Goal: Contribute content

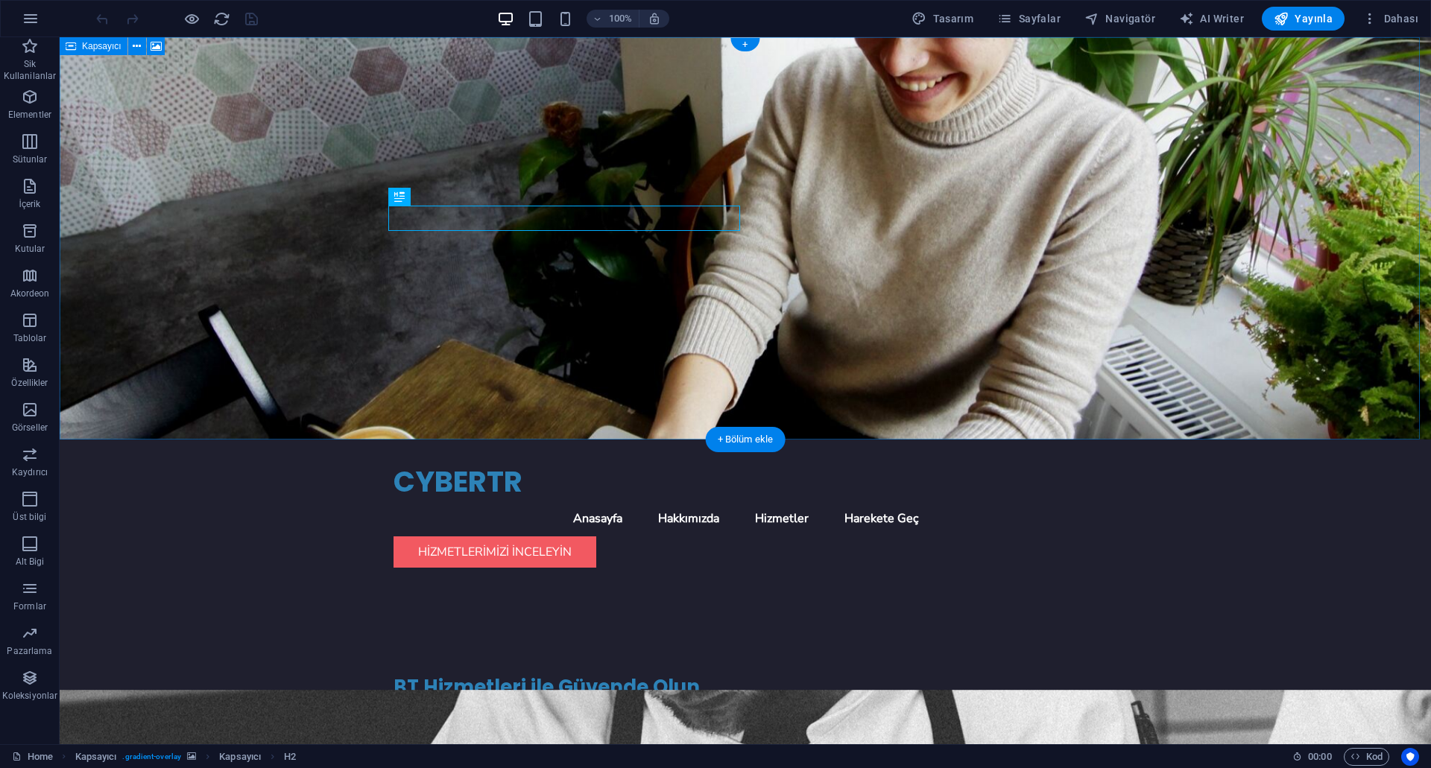
click at [1009, 224] on figure at bounding box center [745, 238] width 1371 height 402
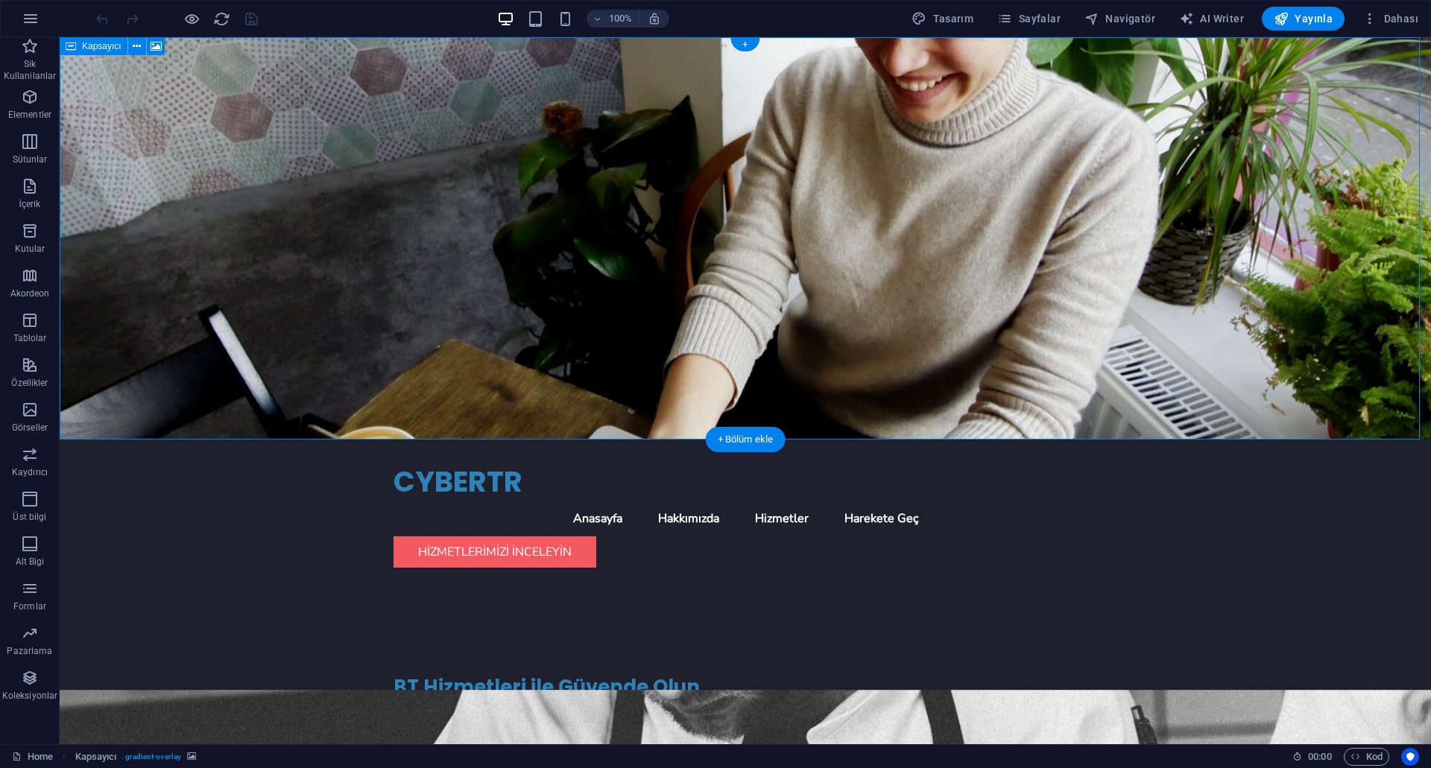
select select "header"
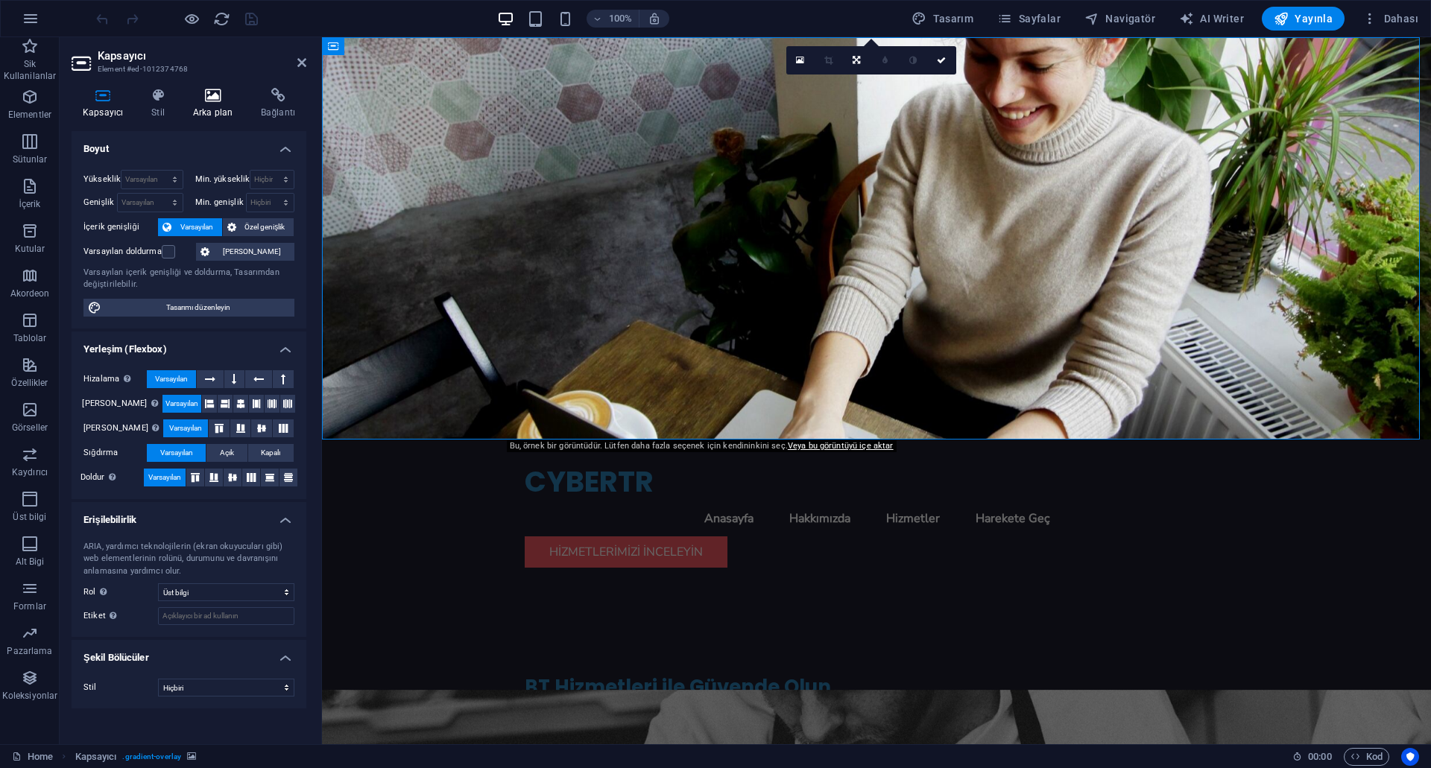
click at [206, 104] on h4 "Arka plan" at bounding box center [216, 103] width 68 height 31
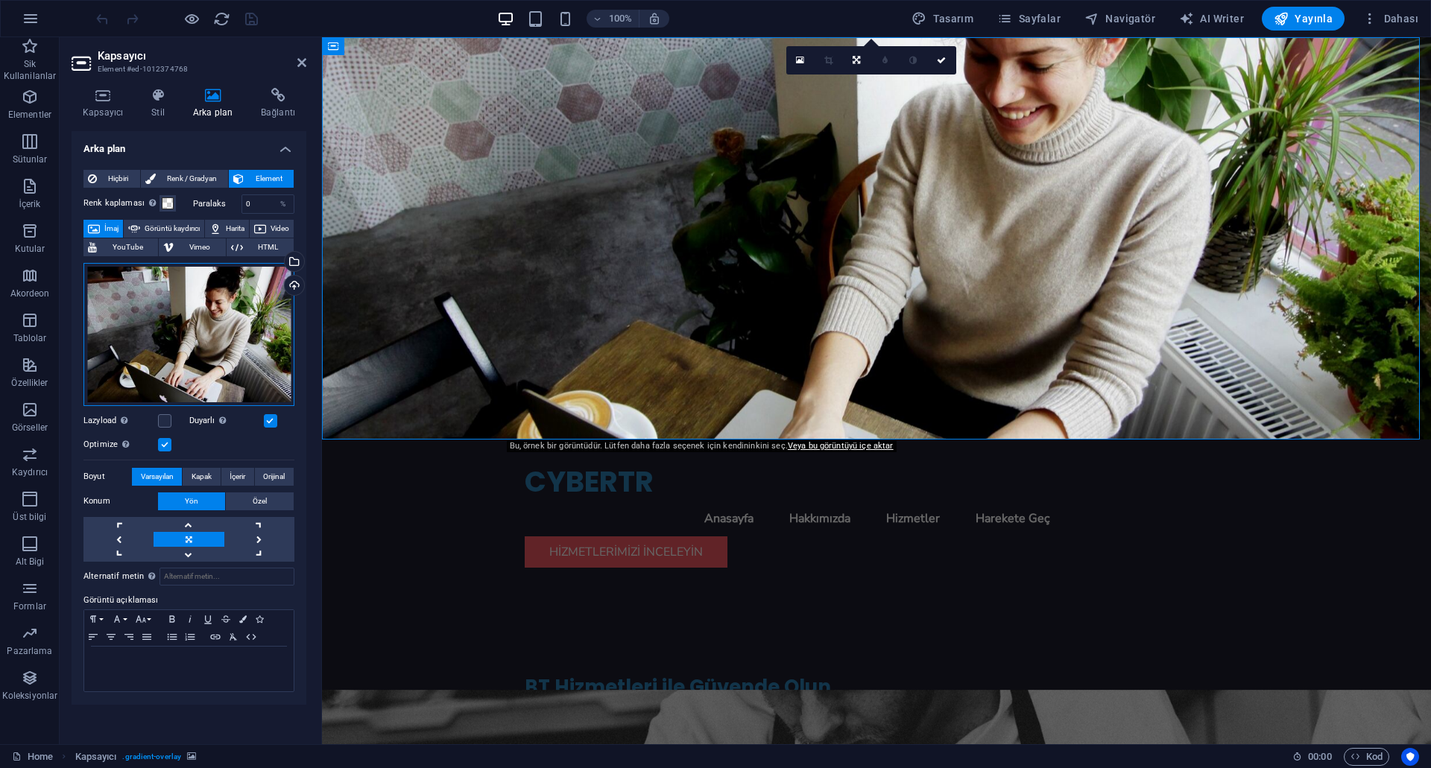
click at [225, 306] on div "Dosyaları buraya sürükleyin, dosyaları seçmek için tıklayın veya Dosyalardan ya…" at bounding box center [188, 334] width 211 height 143
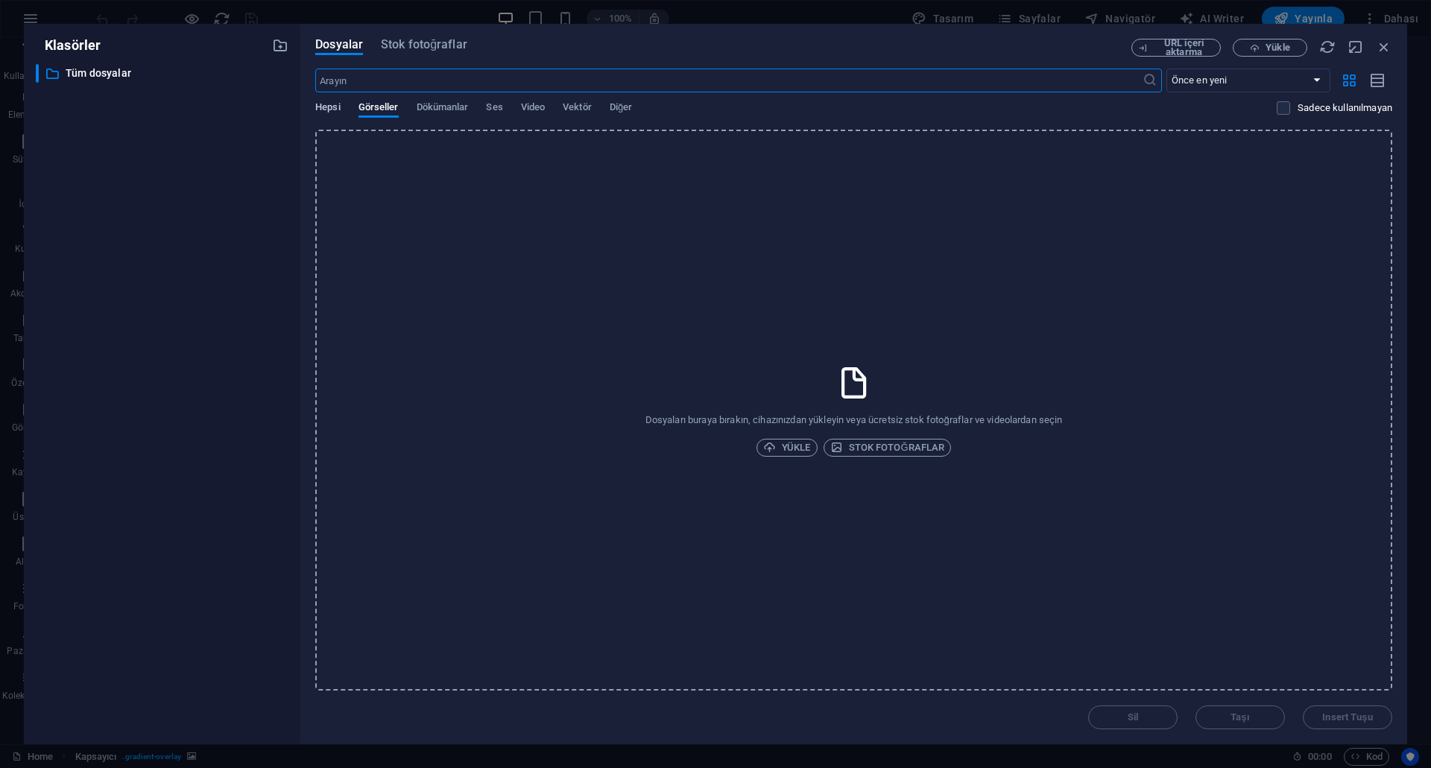
click at [327, 106] on span "Hepsi" at bounding box center [327, 108] width 25 height 21
click at [399, 110] on div "Hepsi Görseller Dökümanlar Ses Video Vektör Diğer" at bounding box center [795, 115] width 961 height 28
click at [388, 107] on span "Görseller" at bounding box center [378, 108] width 40 height 21
click at [414, 44] on span "Stok fotoğraflar" at bounding box center [424, 45] width 86 height 18
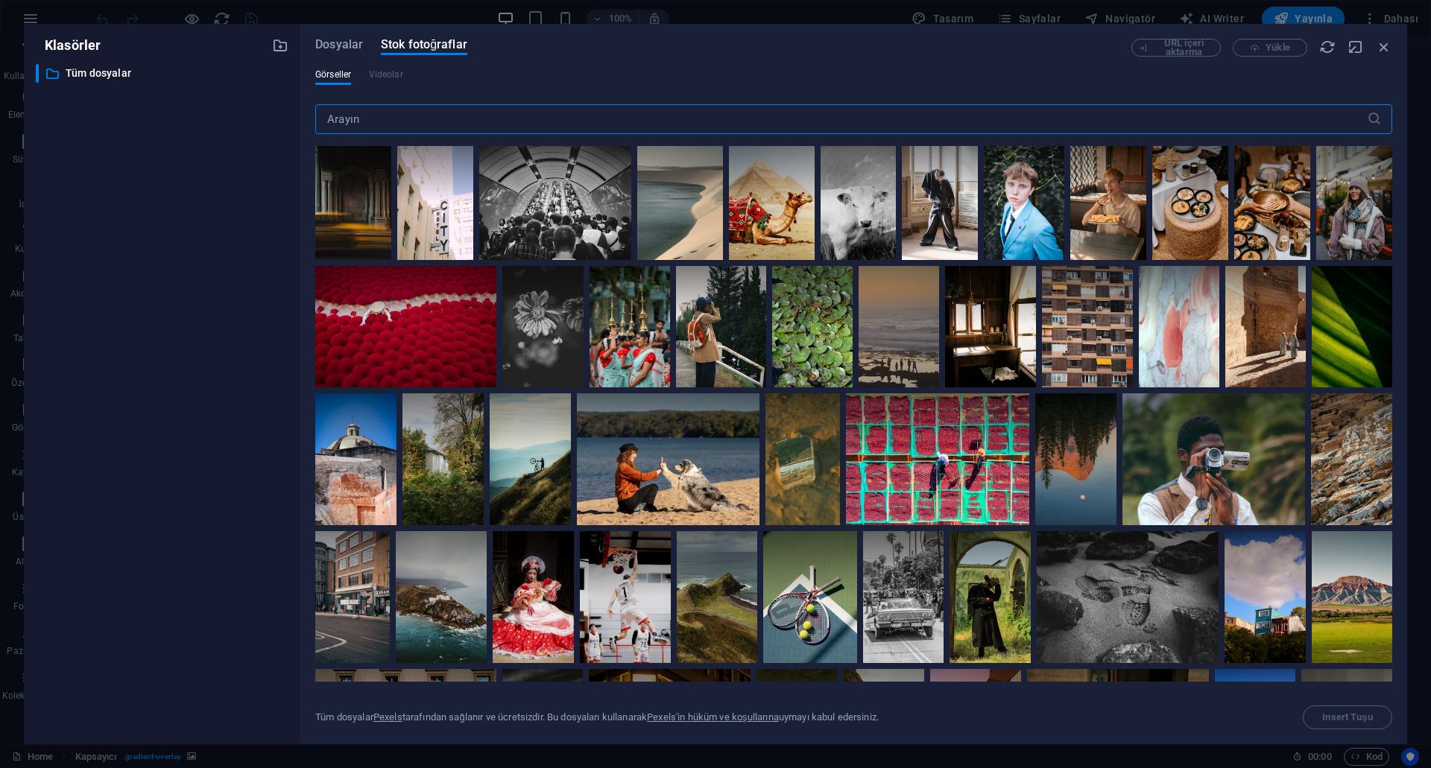
click at [528, 116] on input "text" at bounding box center [841, 119] width 1052 height 30
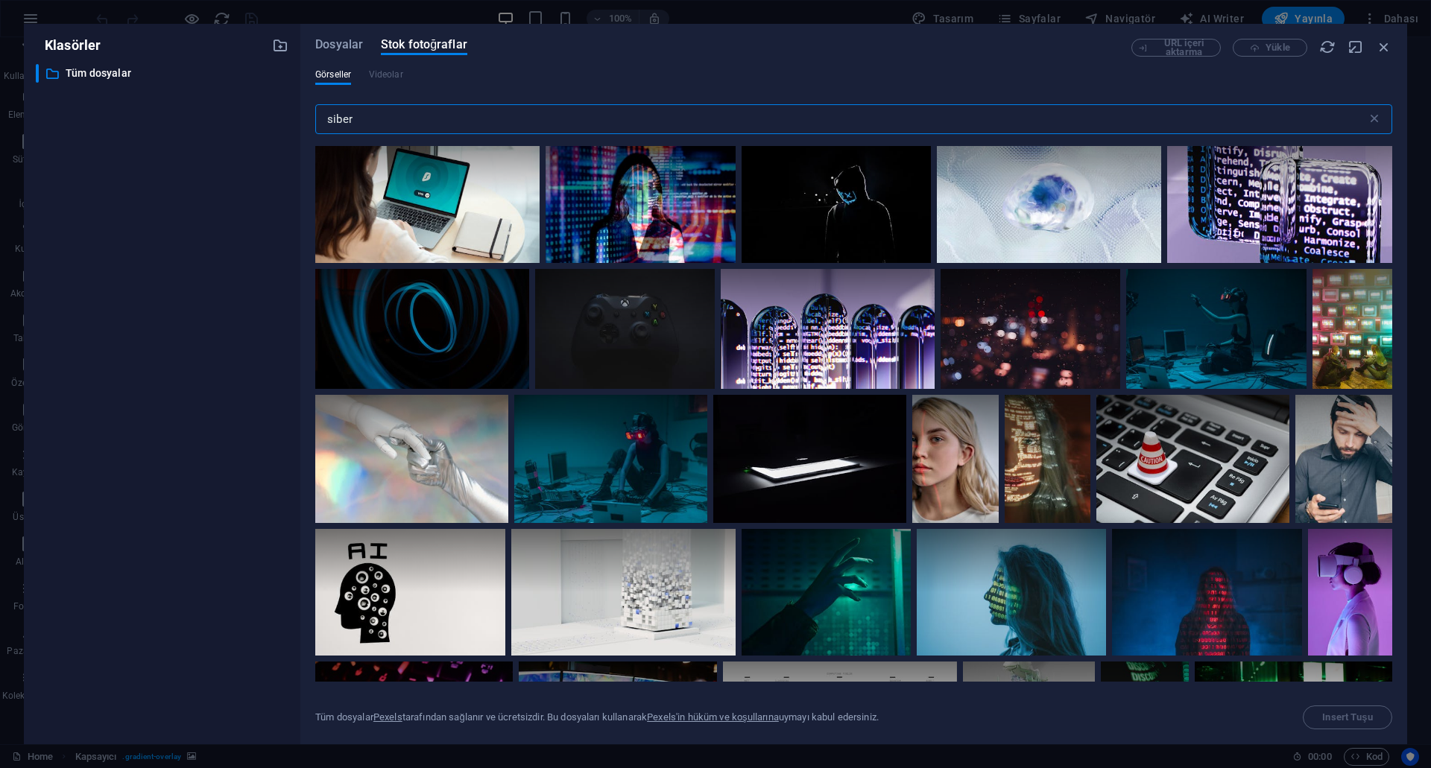
scroll to position [298, 0]
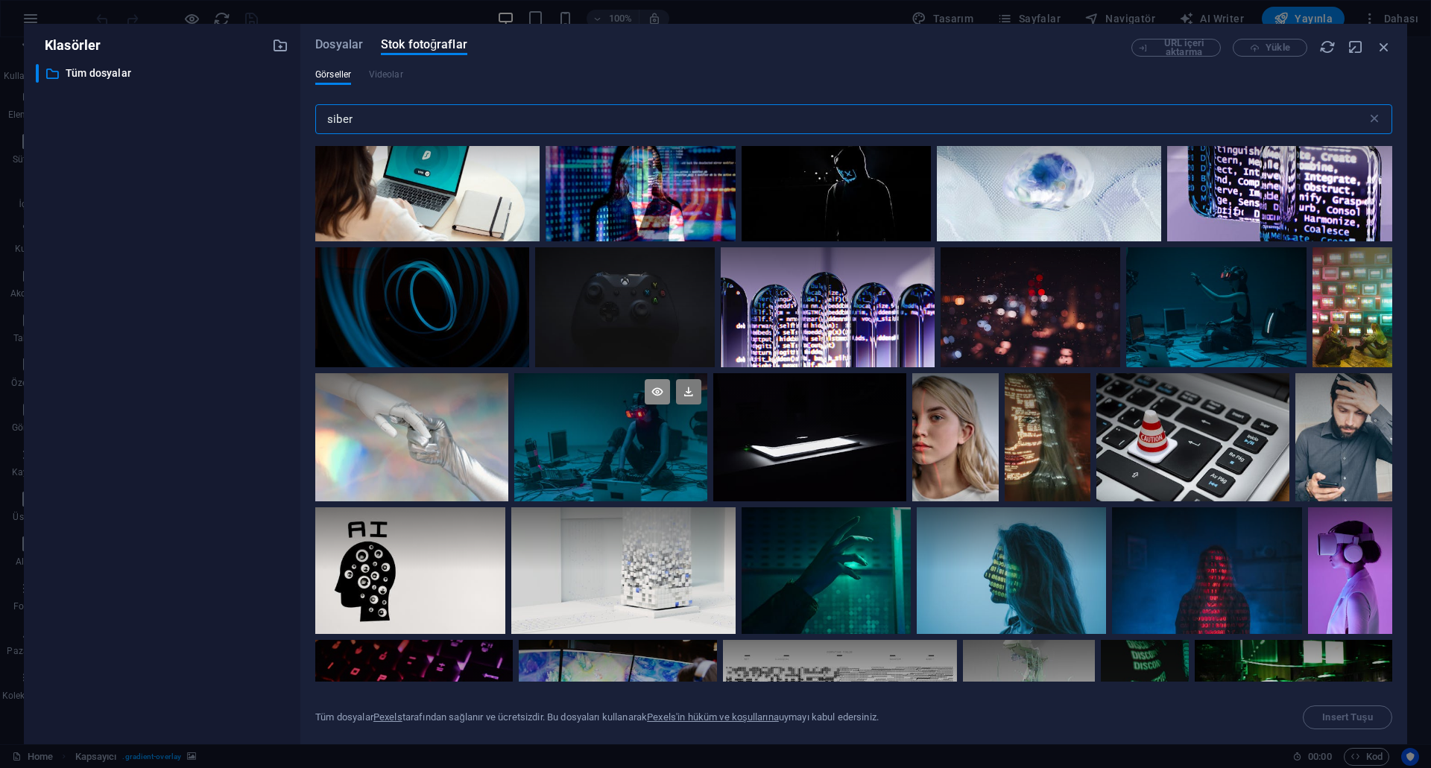
click at [659, 395] on icon at bounding box center [657, 391] width 25 height 25
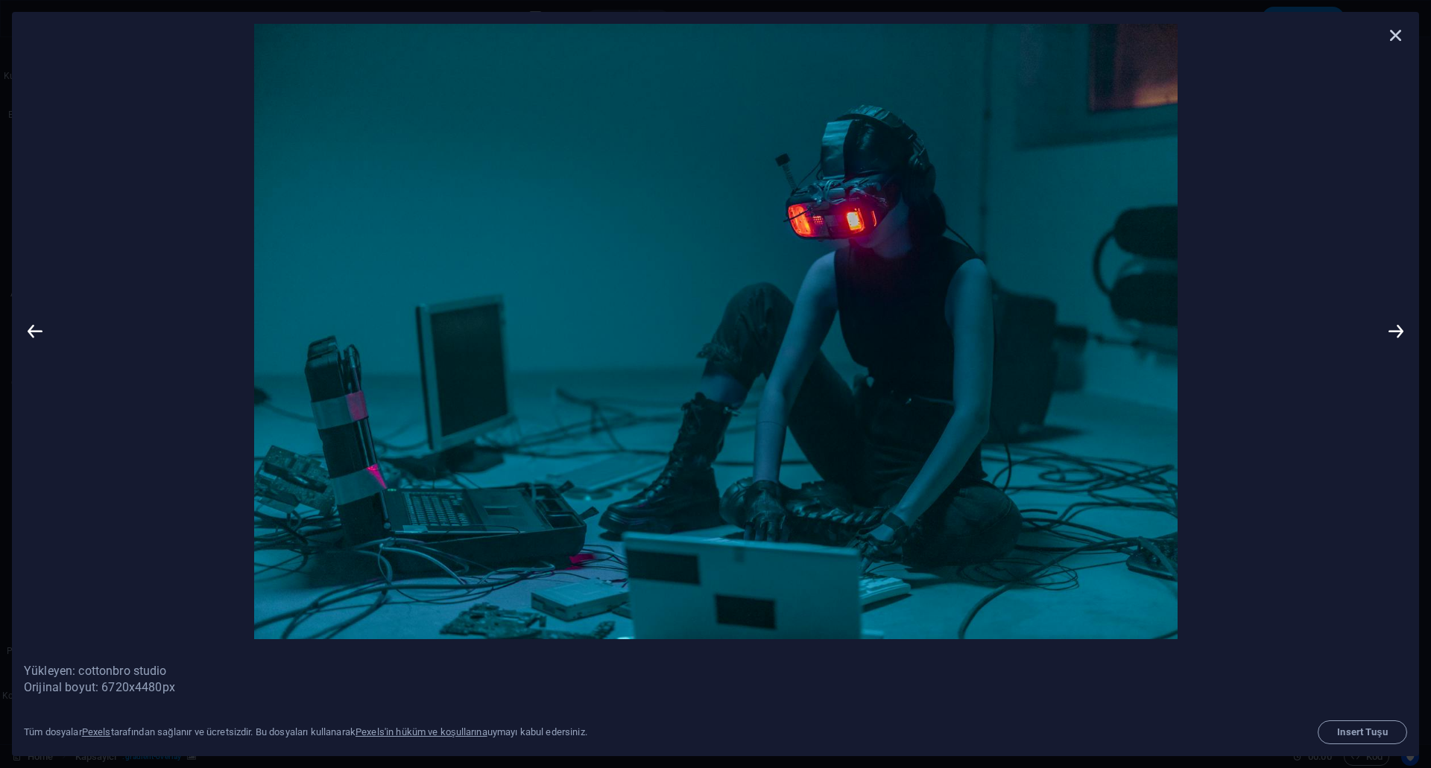
click at [1395, 31] on icon at bounding box center [1396, 35] width 22 height 22
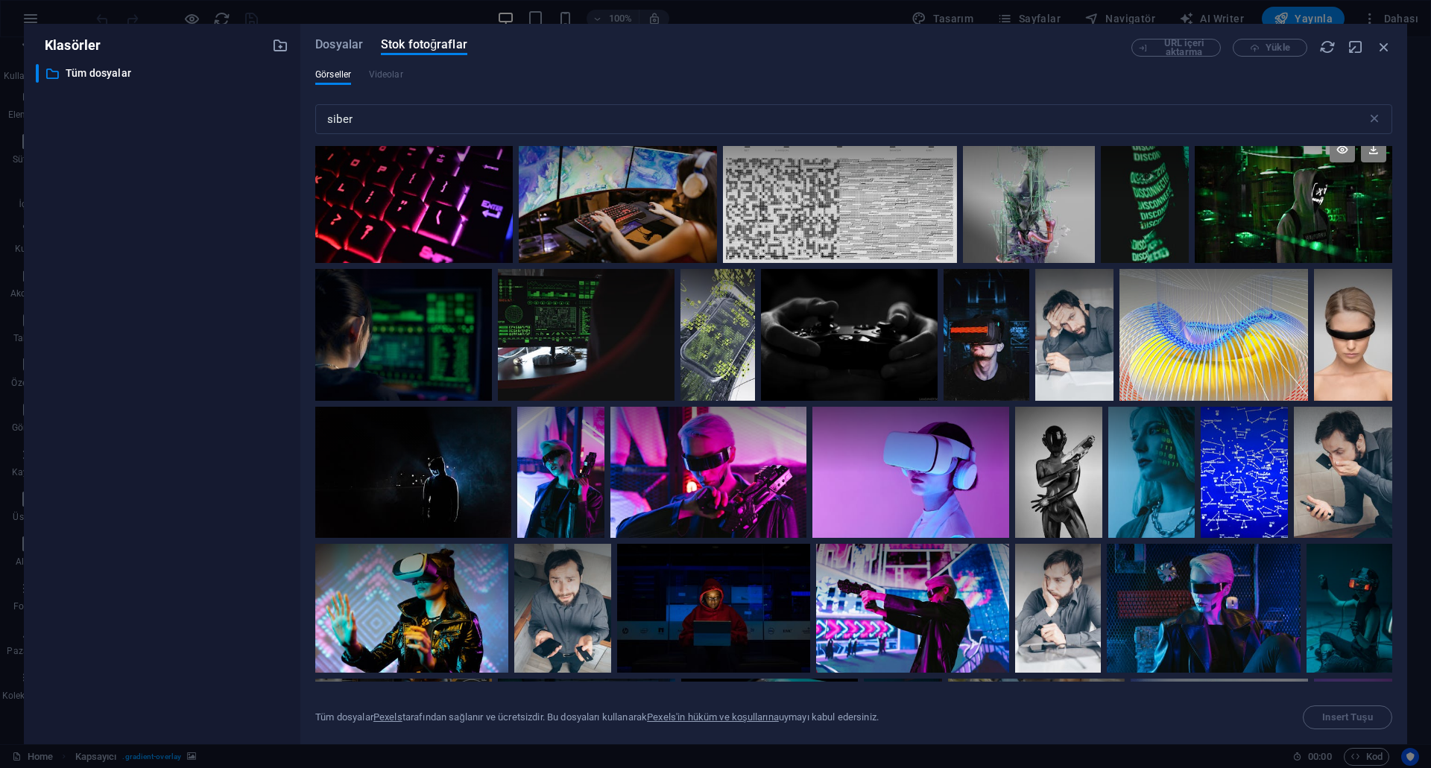
scroll to position [820, 0]
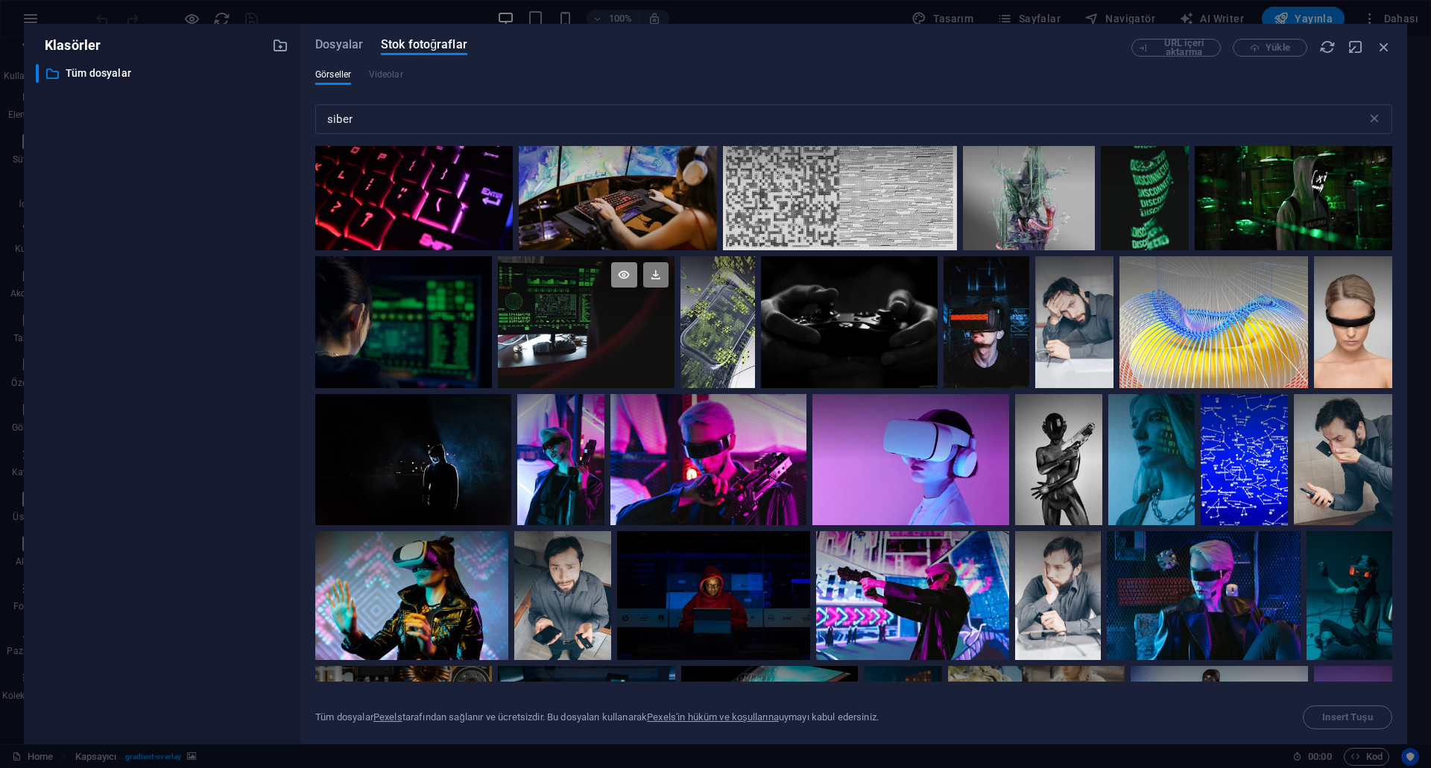
click at [620, 268] on icon at bounding box center [623, 274] width 25 height 25
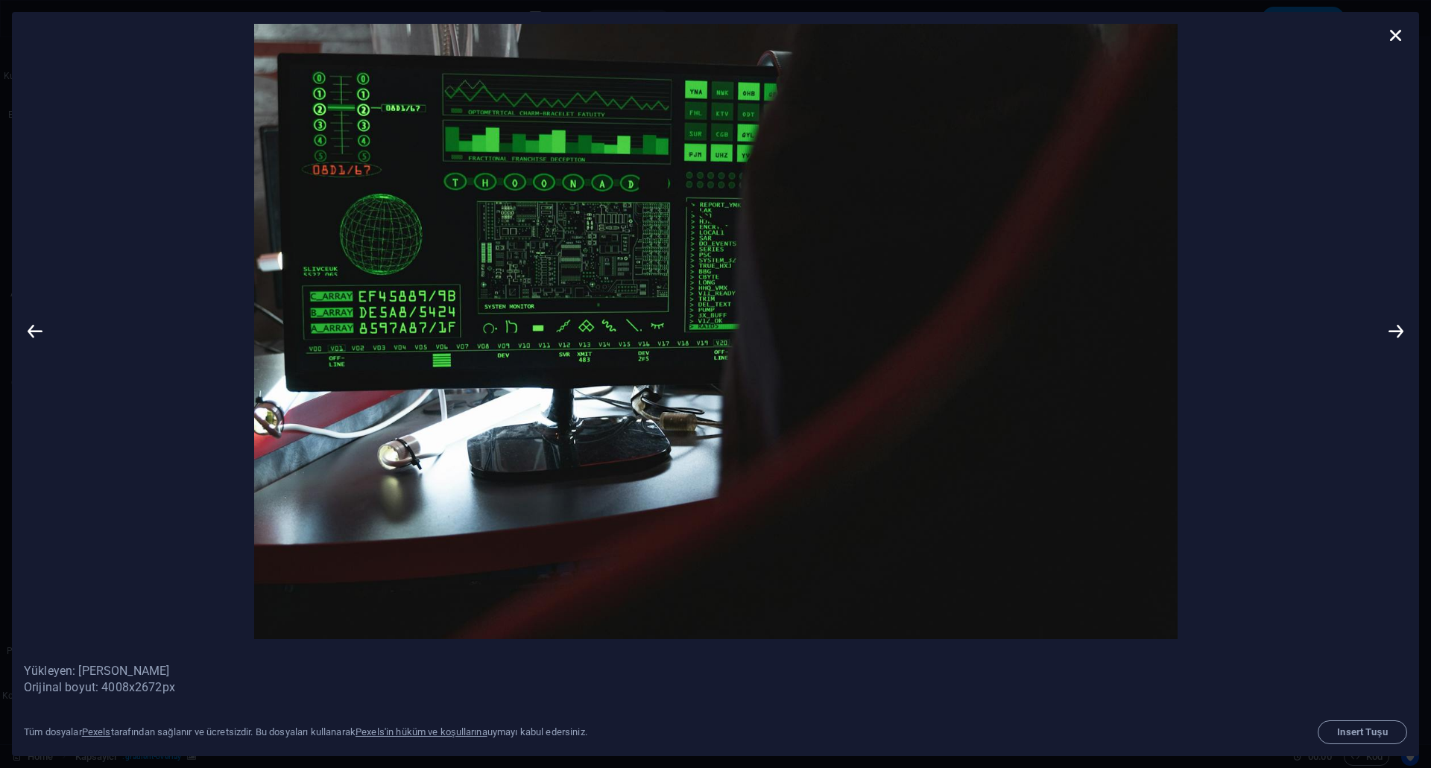
click at [1391, 31] on icon at bounding box center [1396, 35] width 22 height 22
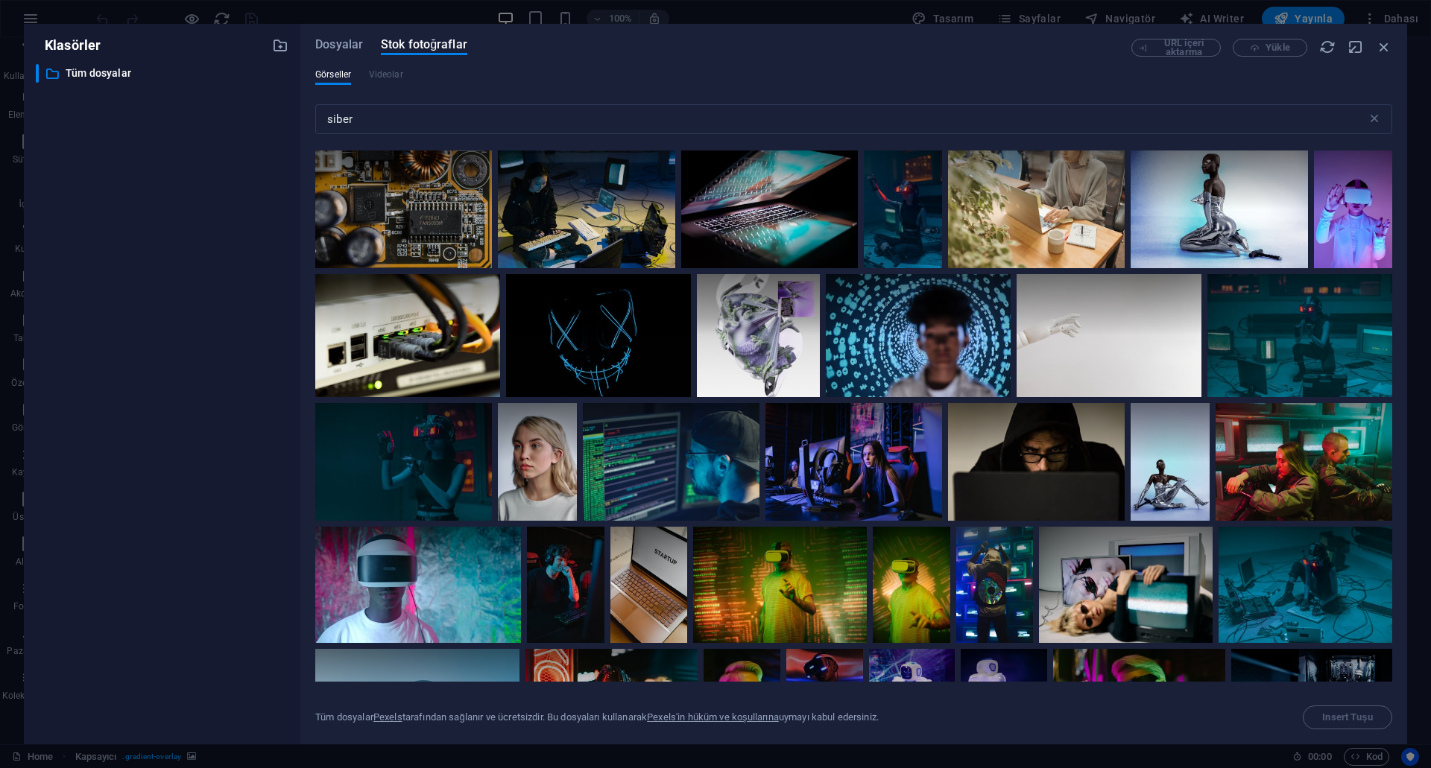
scroll to position [1342, 0]
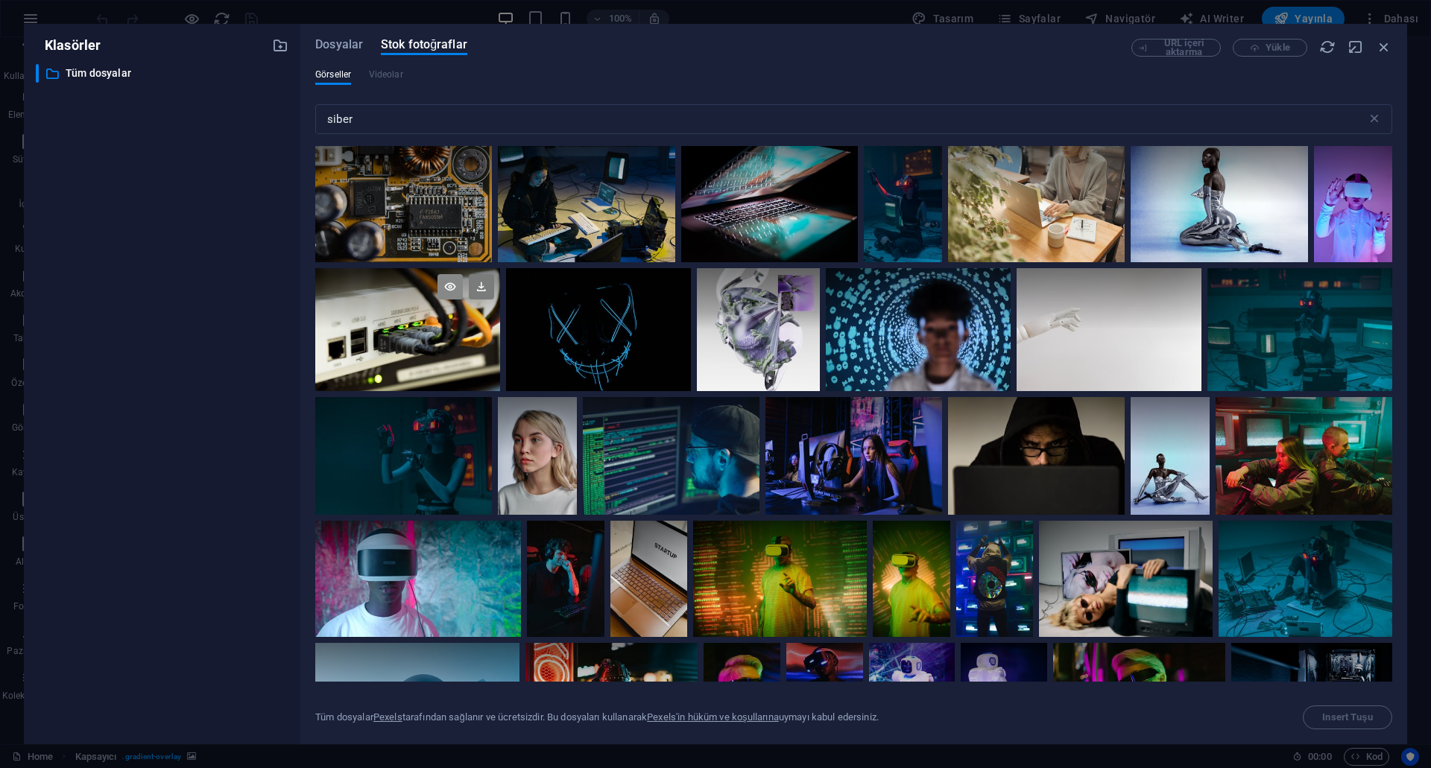
click at [451, 285] on icon at bounding box center [449, 286] width 25 height 25
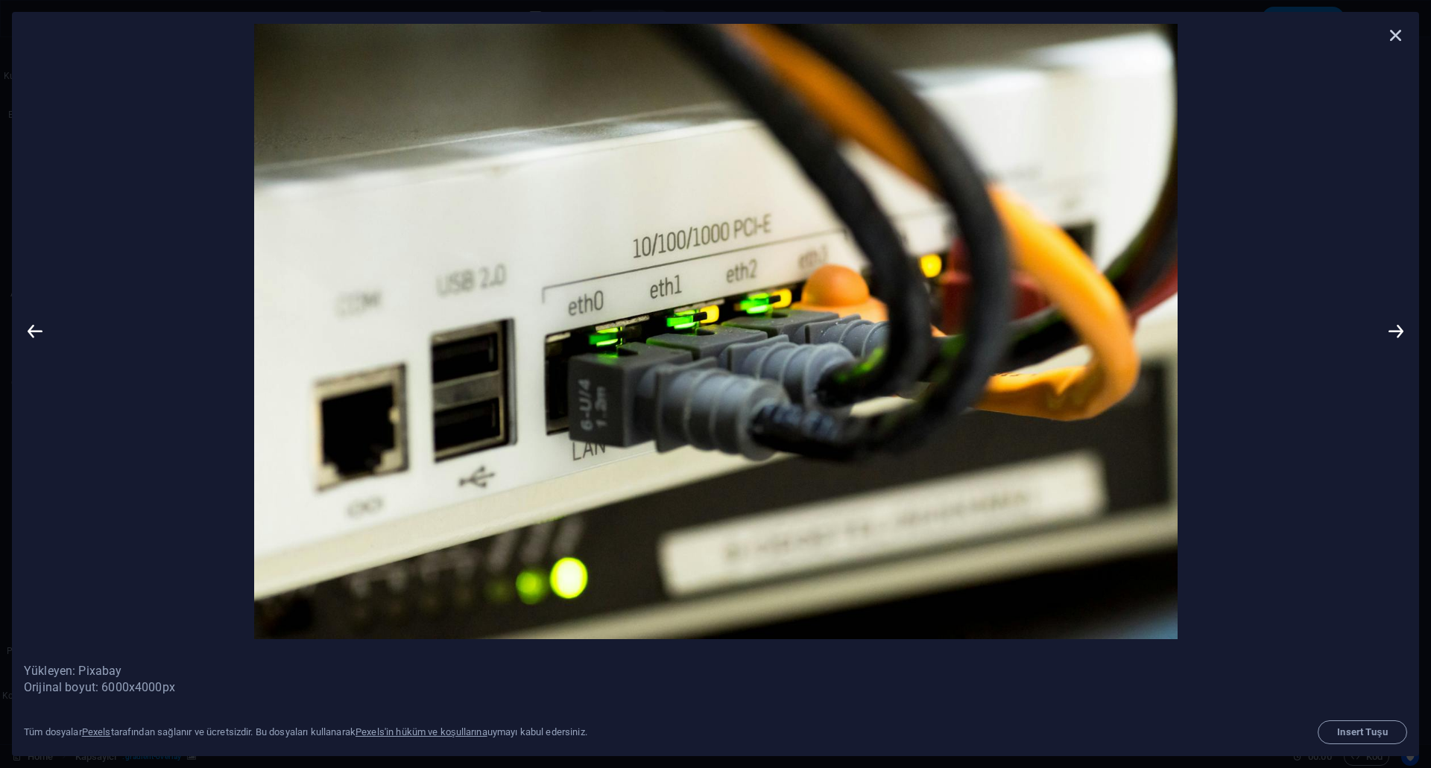
click at [1397, 37] on icon at bounding box center [1396, 35] width 22 height 22
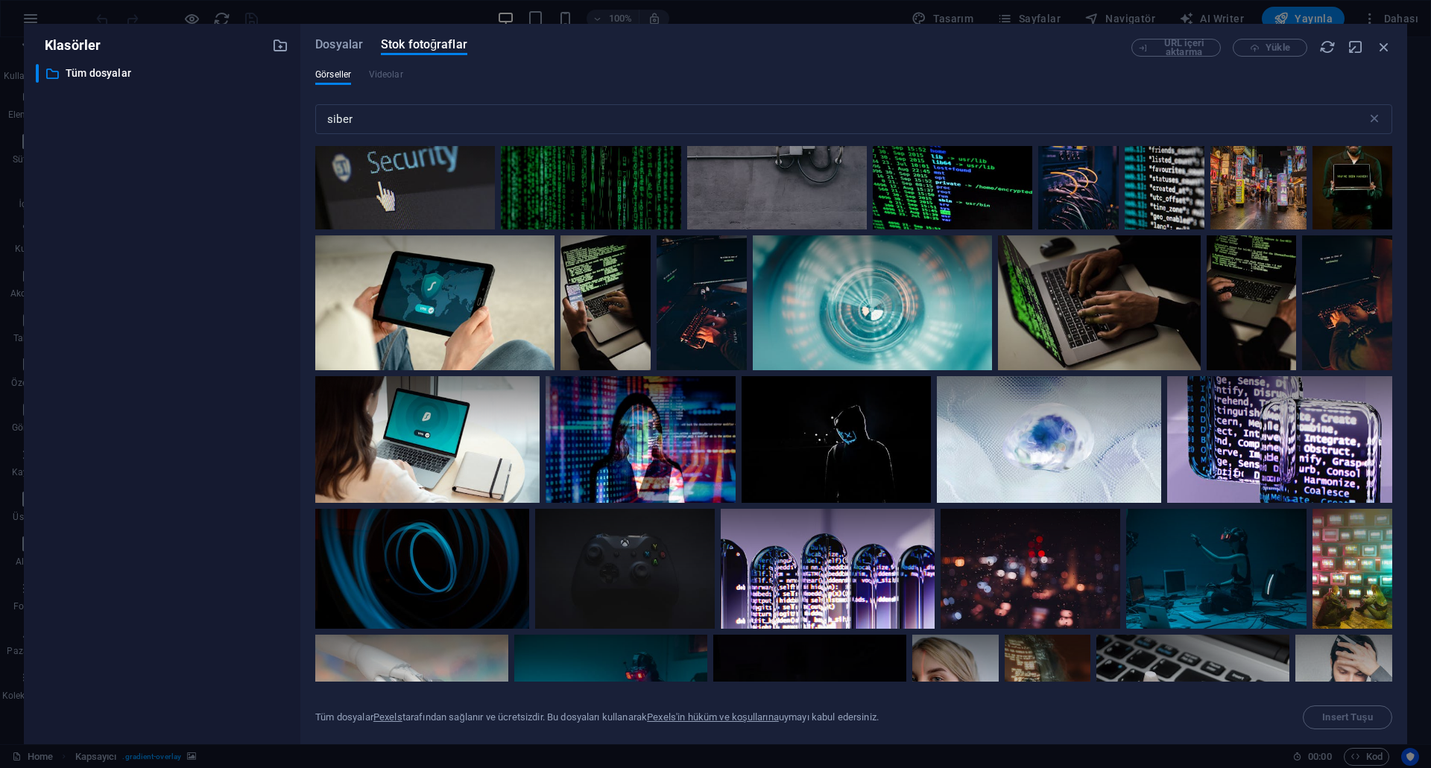
scroll to position [0, 0]
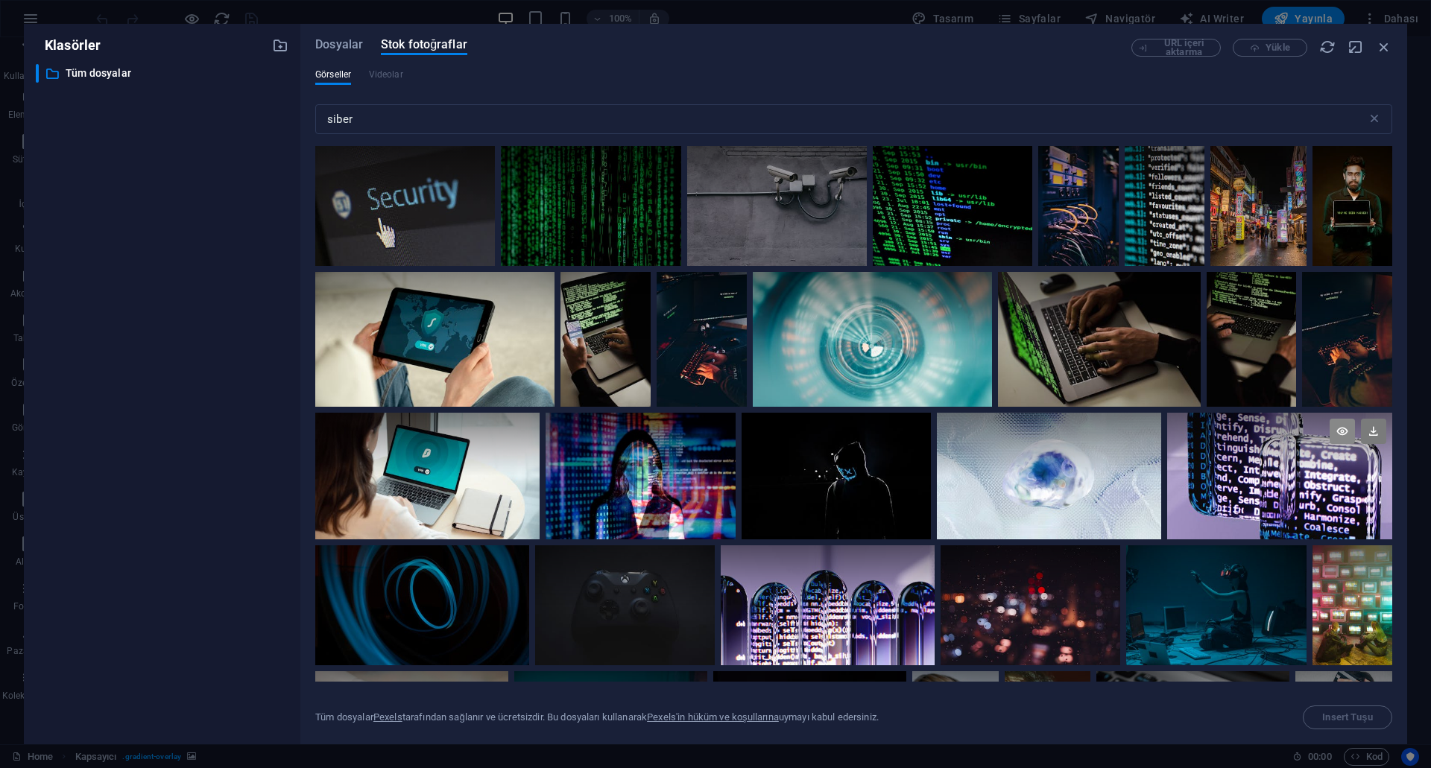
click at [1338, 430] on icon at bounding box center [1342, 431] width 25 height 25
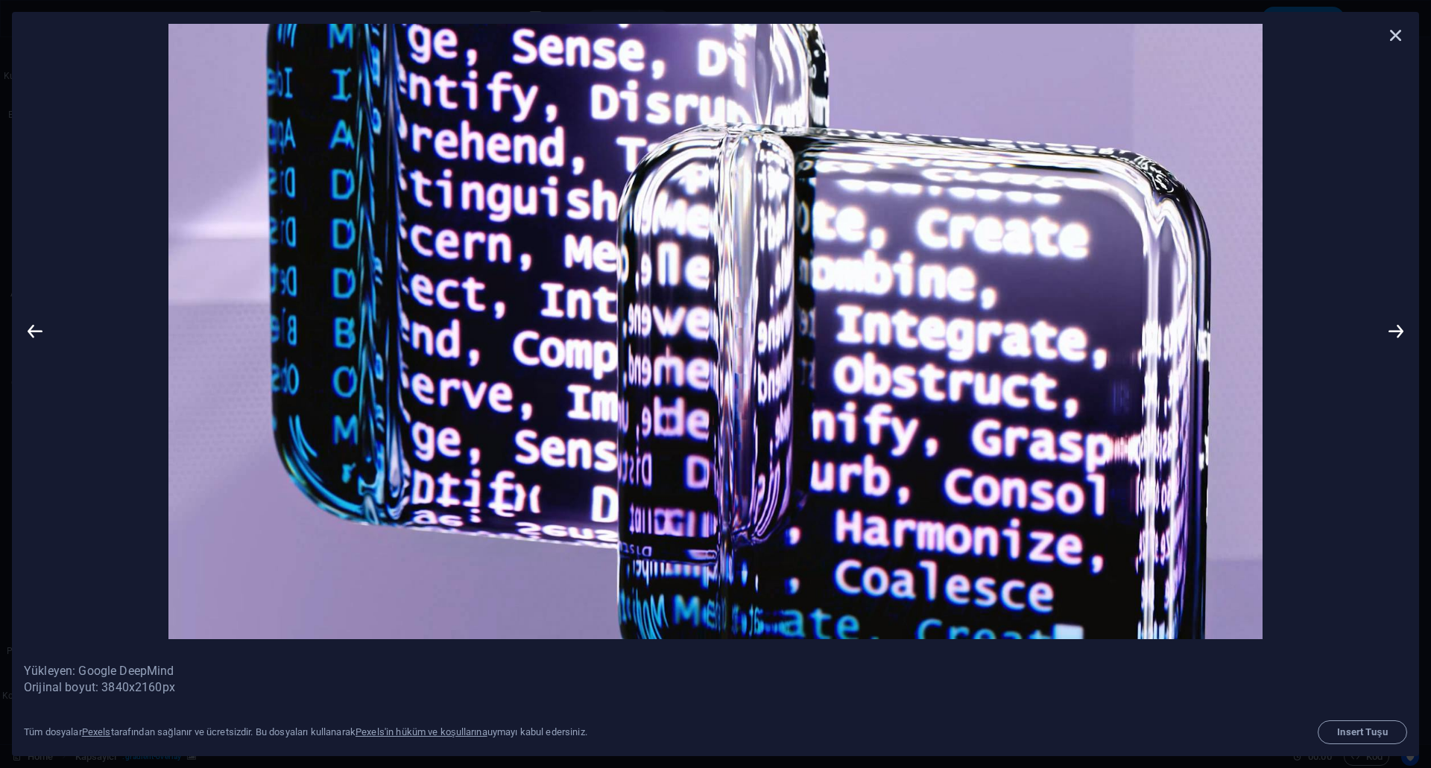
click at [1397, 36] on icon at bounding box center [1396, 35] width 22 height 22
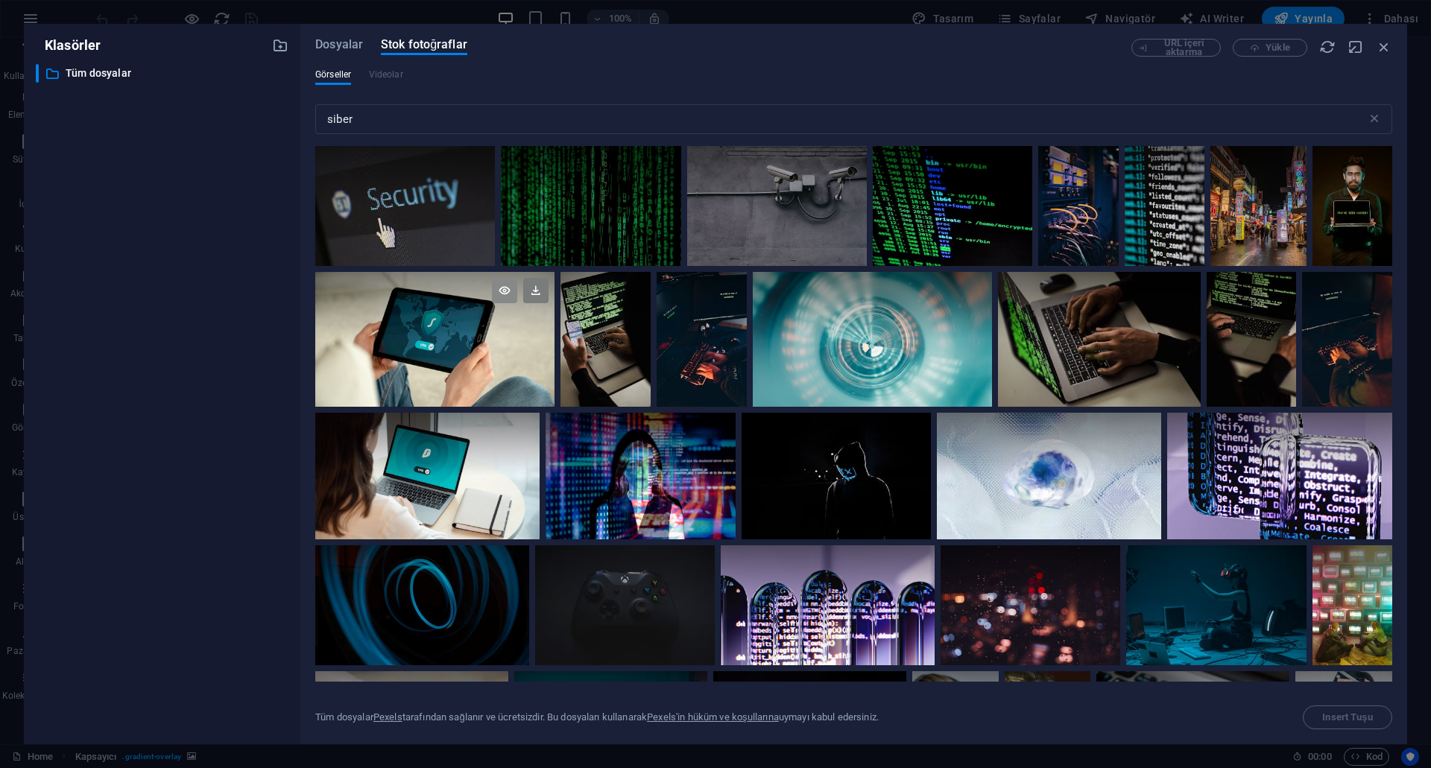
click at [504, 294] on icon at bounding box center [504, 290] width 25 height 25
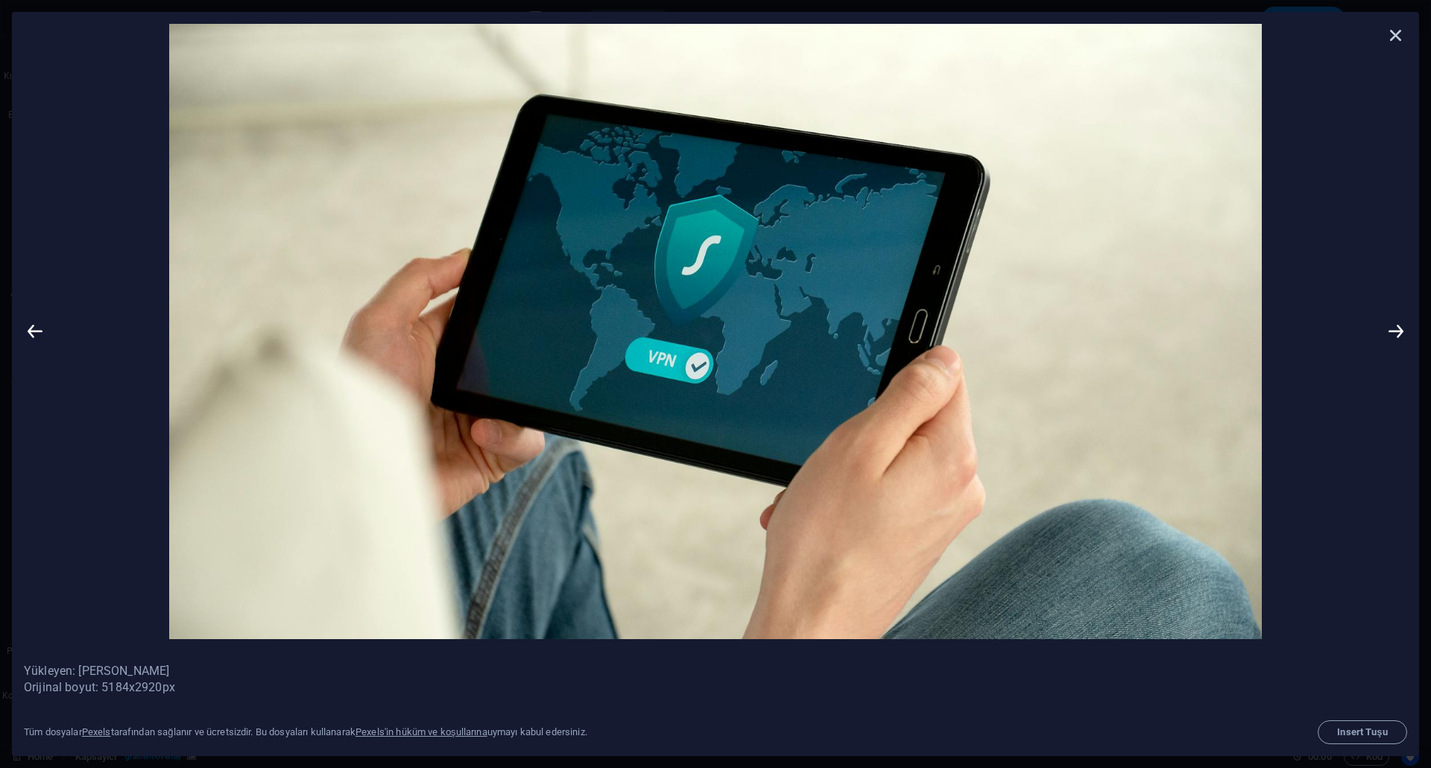
click at [1389, 34] on icon at bounding box center [1396, 35] width 22 height 22
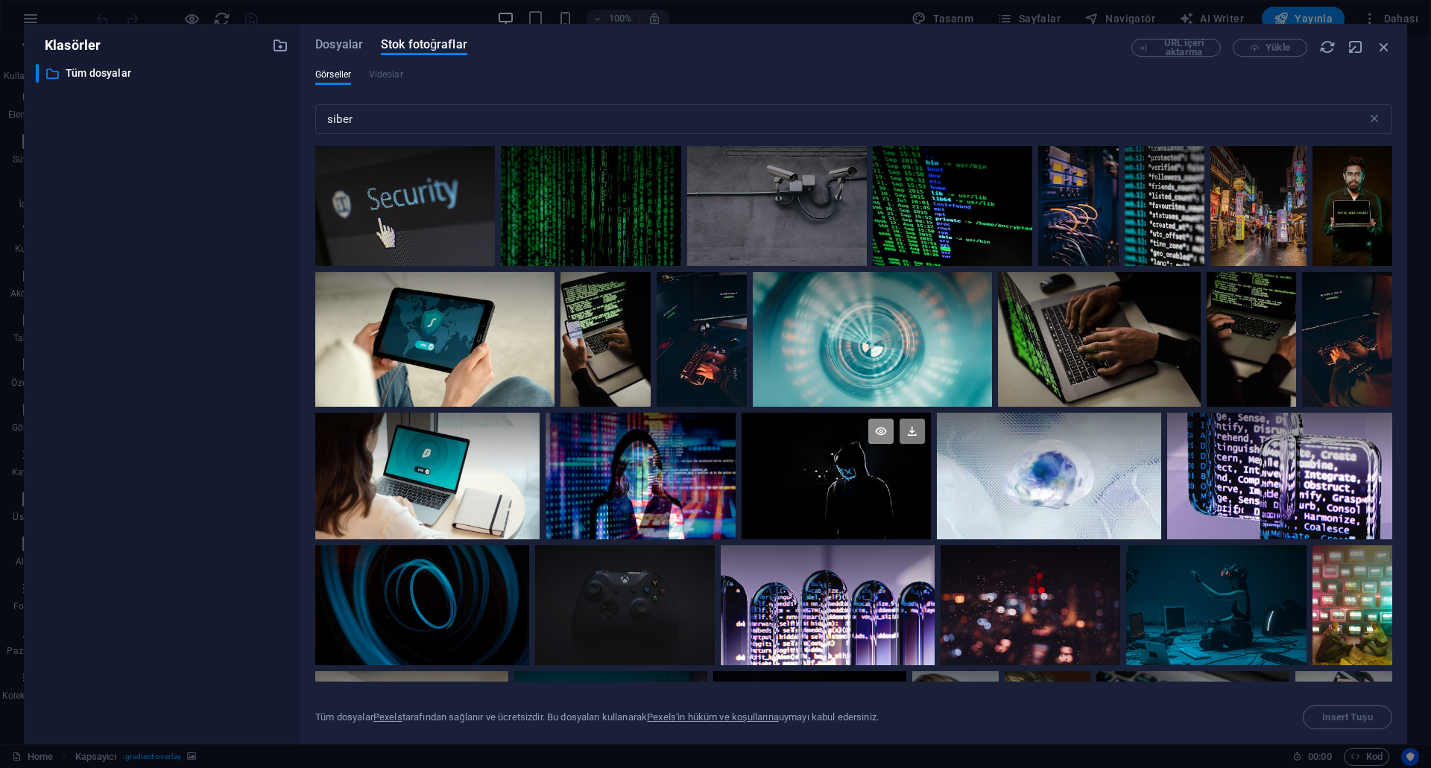
click at [874, 437] on icon at bounding box center [880, 431] width 25 height 25
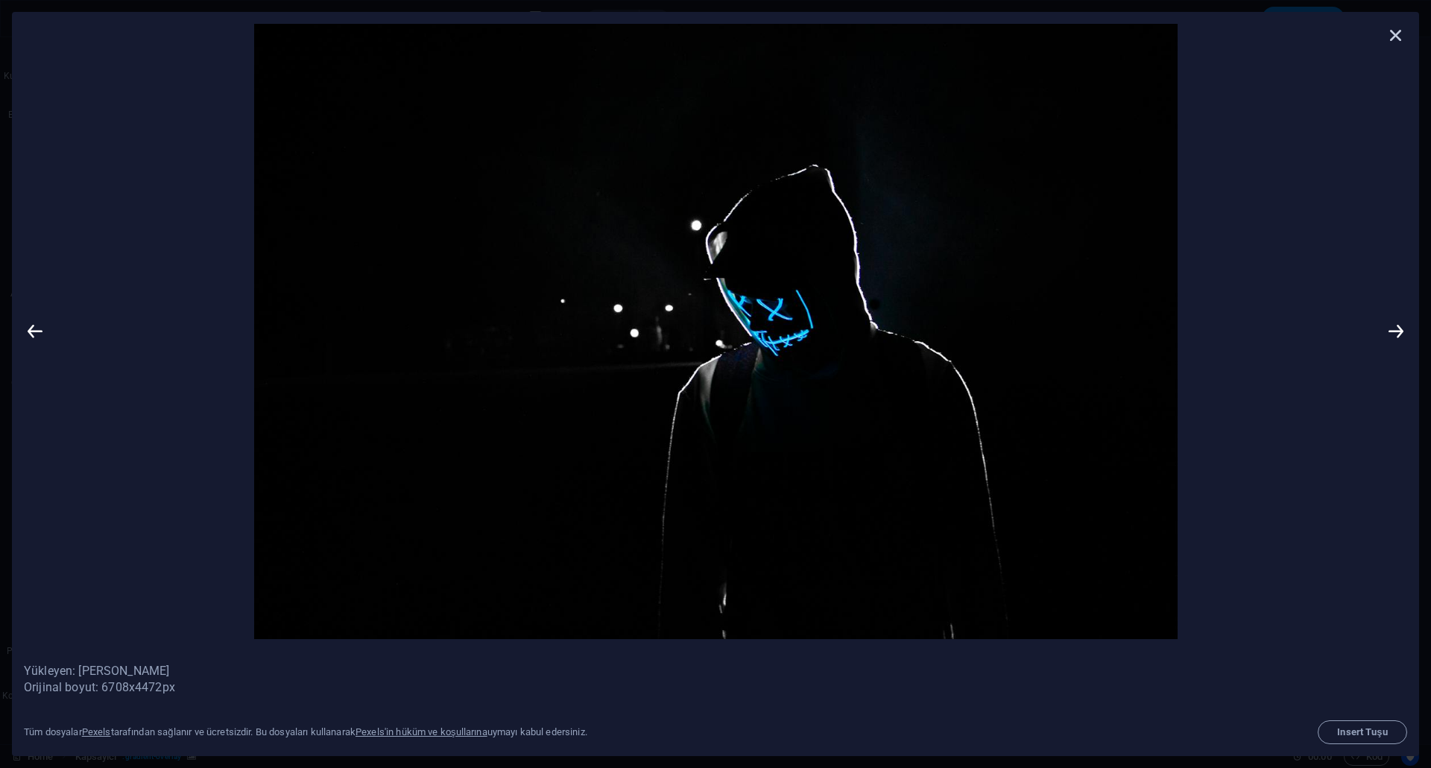
click at [1399, 31] on icon at bounding box center [1396, 35] width 22 height 22
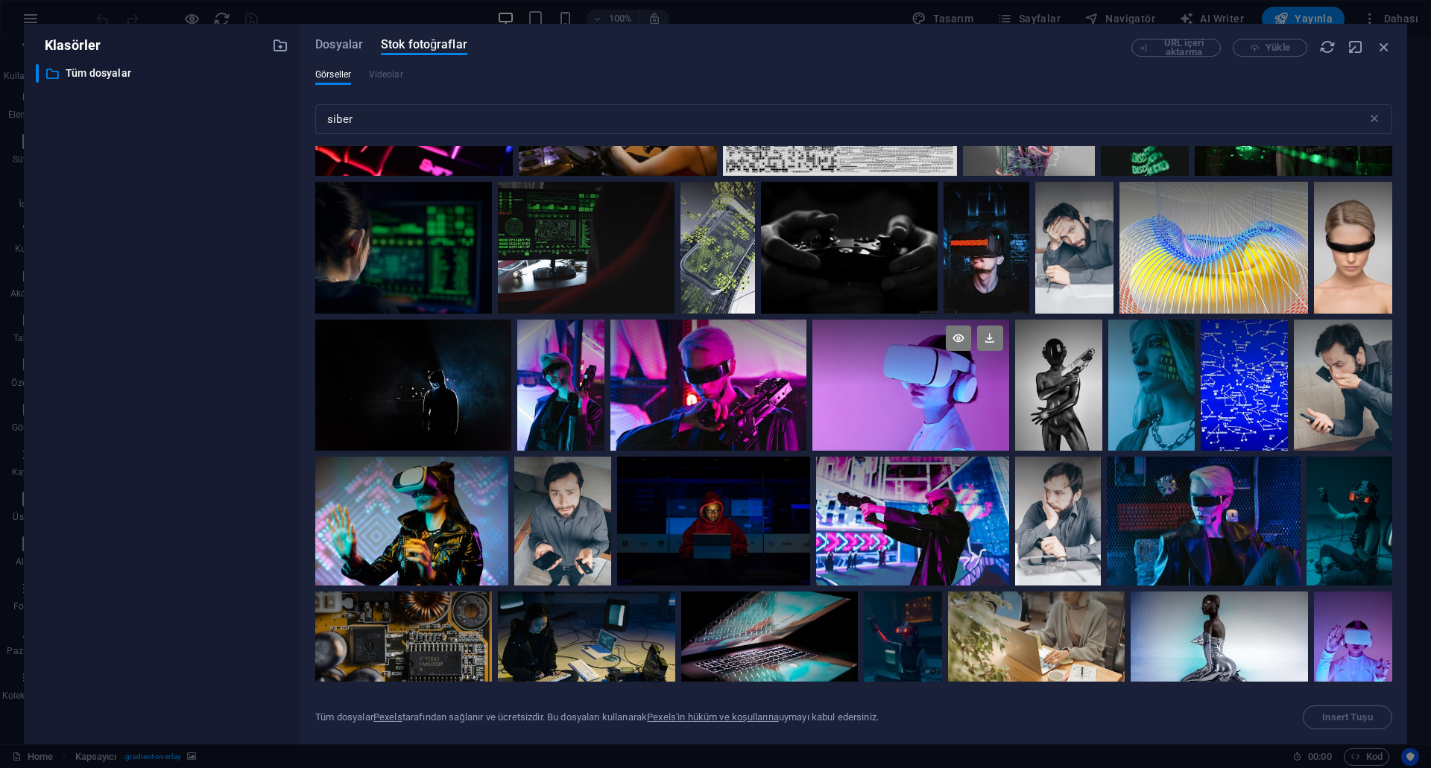
scroll to position [1342, 0]
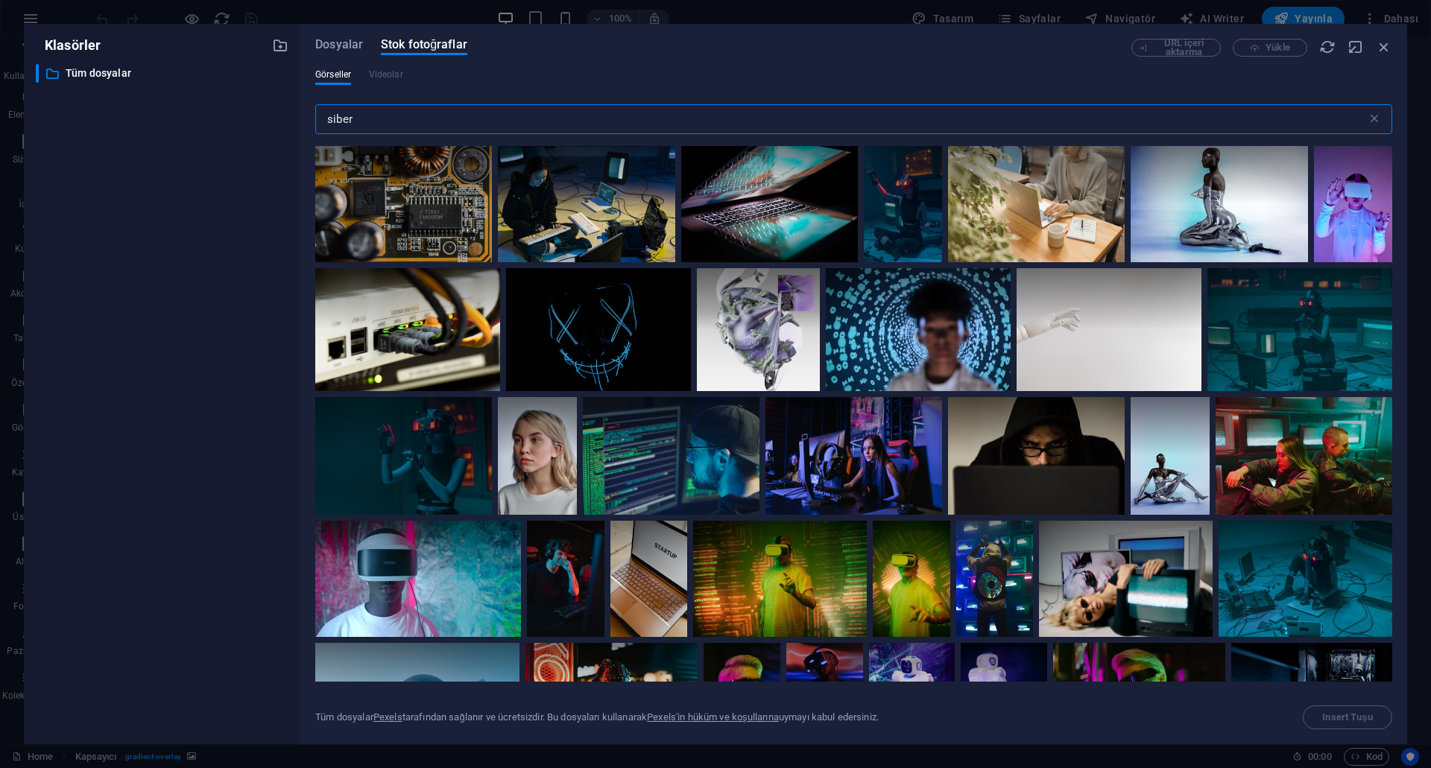
click at [590, 122] on input "siber" at bounding box center [841, 119] width 1052 height 30
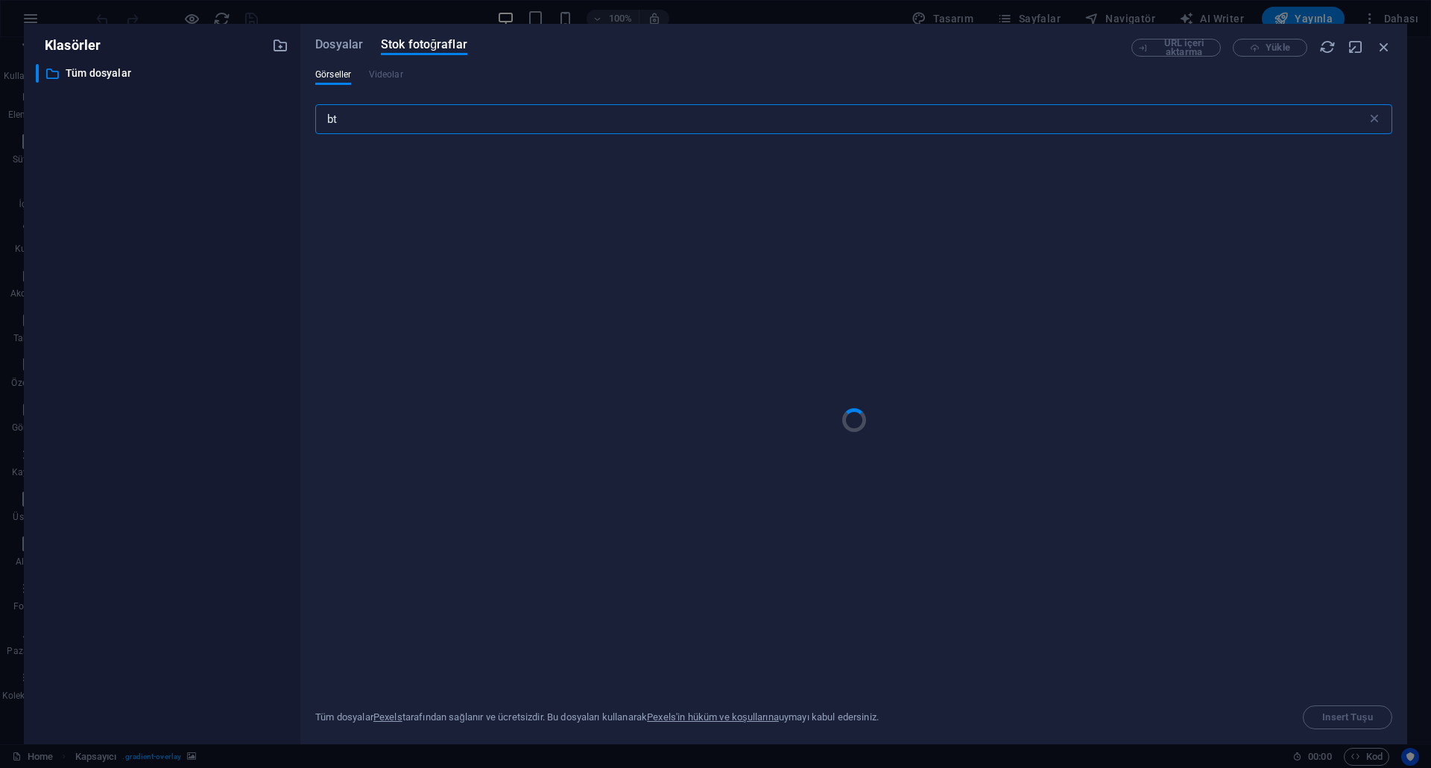
type input "b"
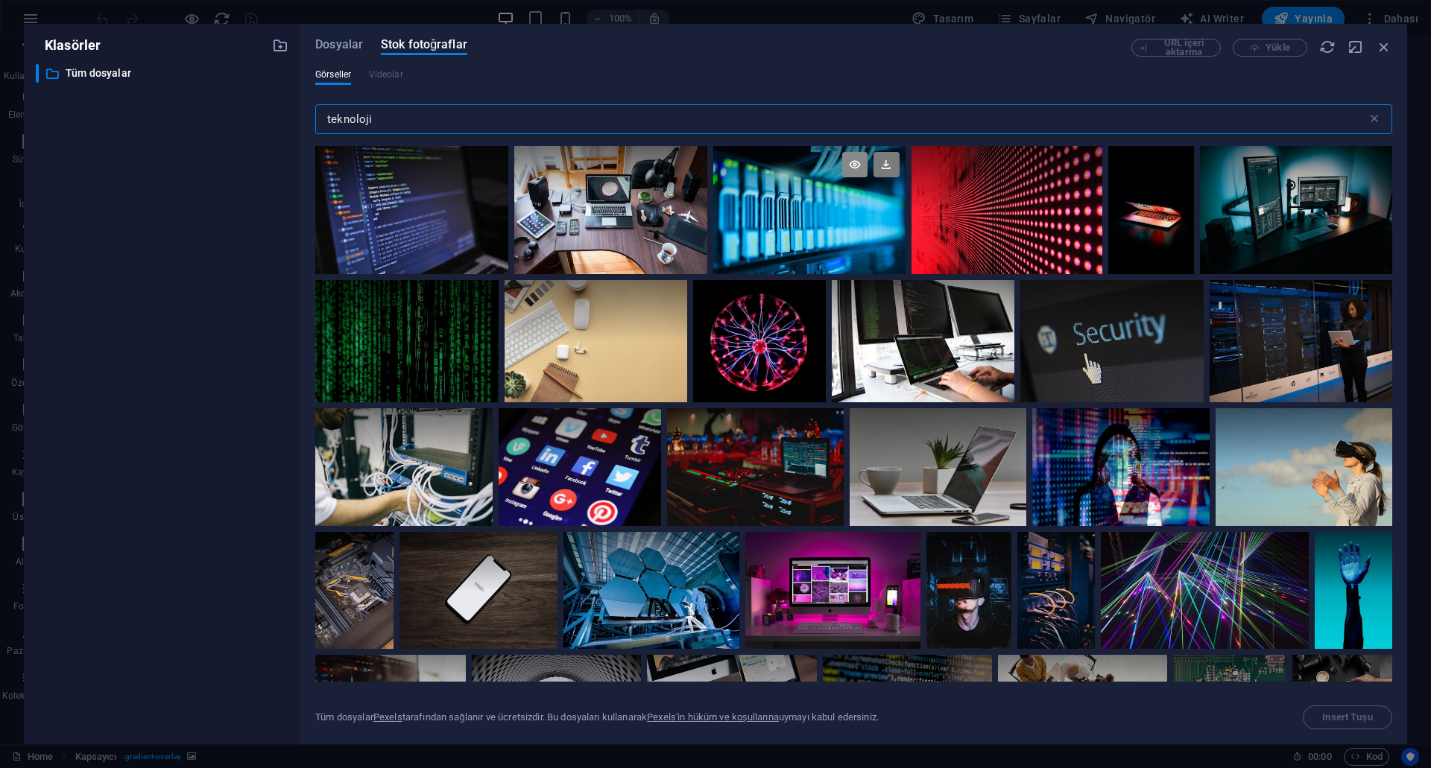
type input "teknoloji"
click at [856, 165] on icon at bounding box center [854, 164] width 25 height 25
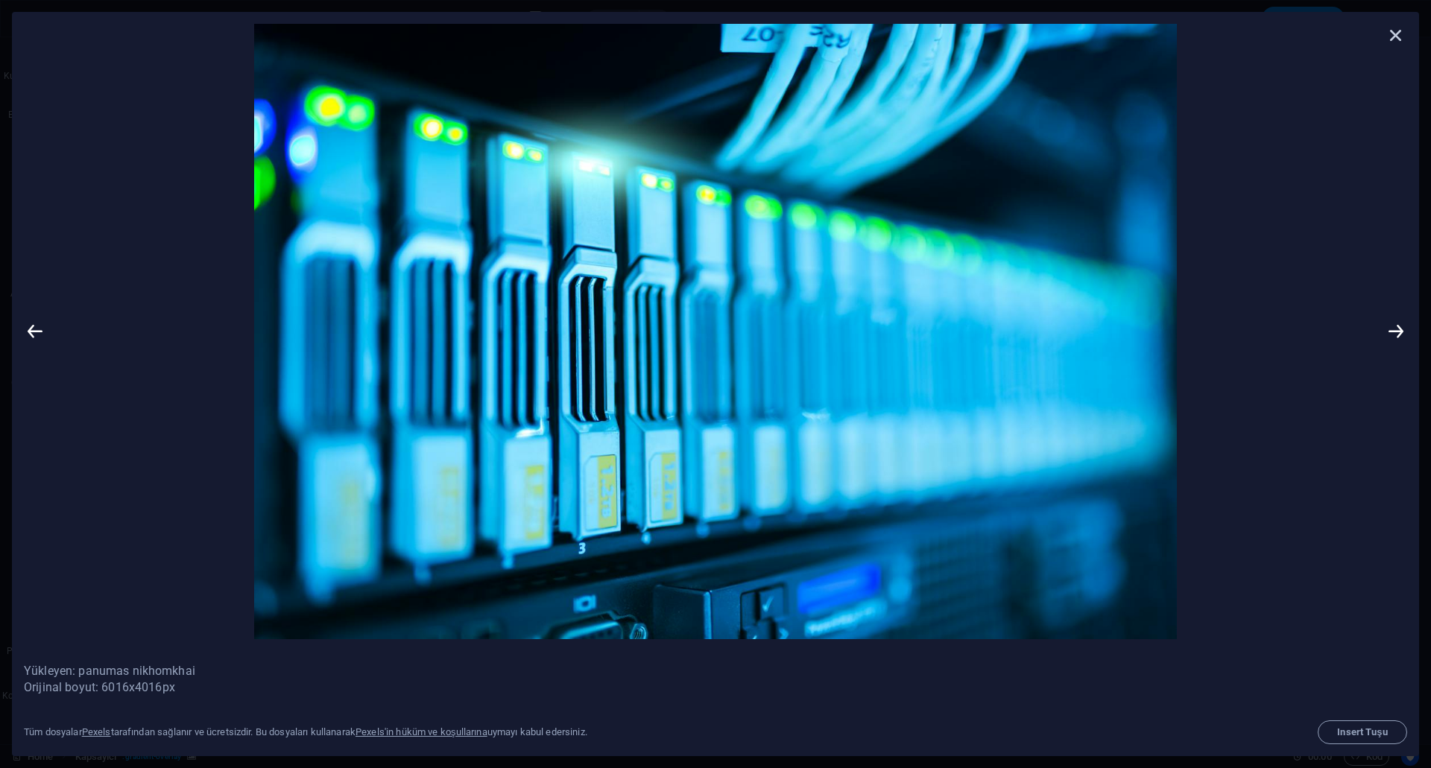
click at [1400, 35] on icon at bounding box center [1396, 35] width 22 height 22
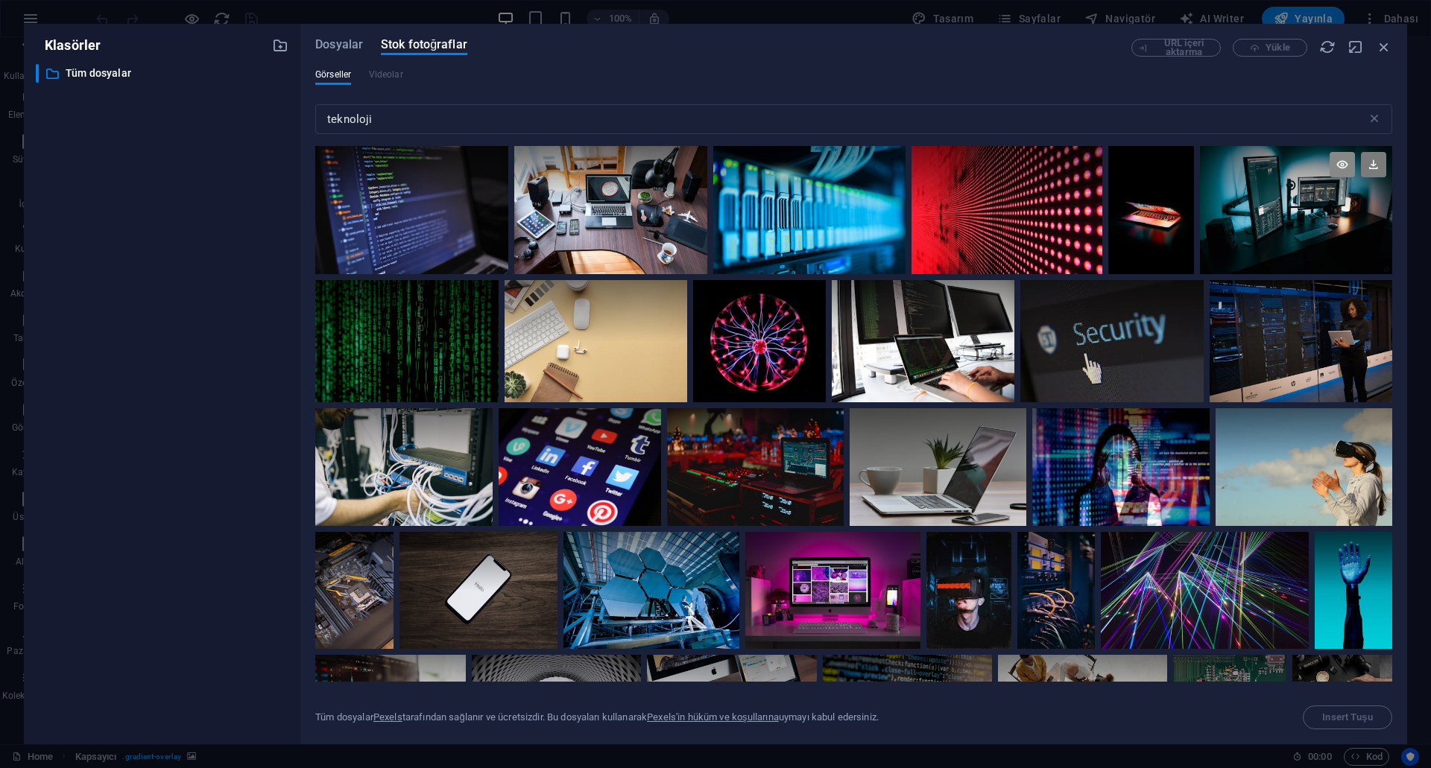
click at [1334, 165] on icon at bounding box center [1342, 164] width 25 height 25
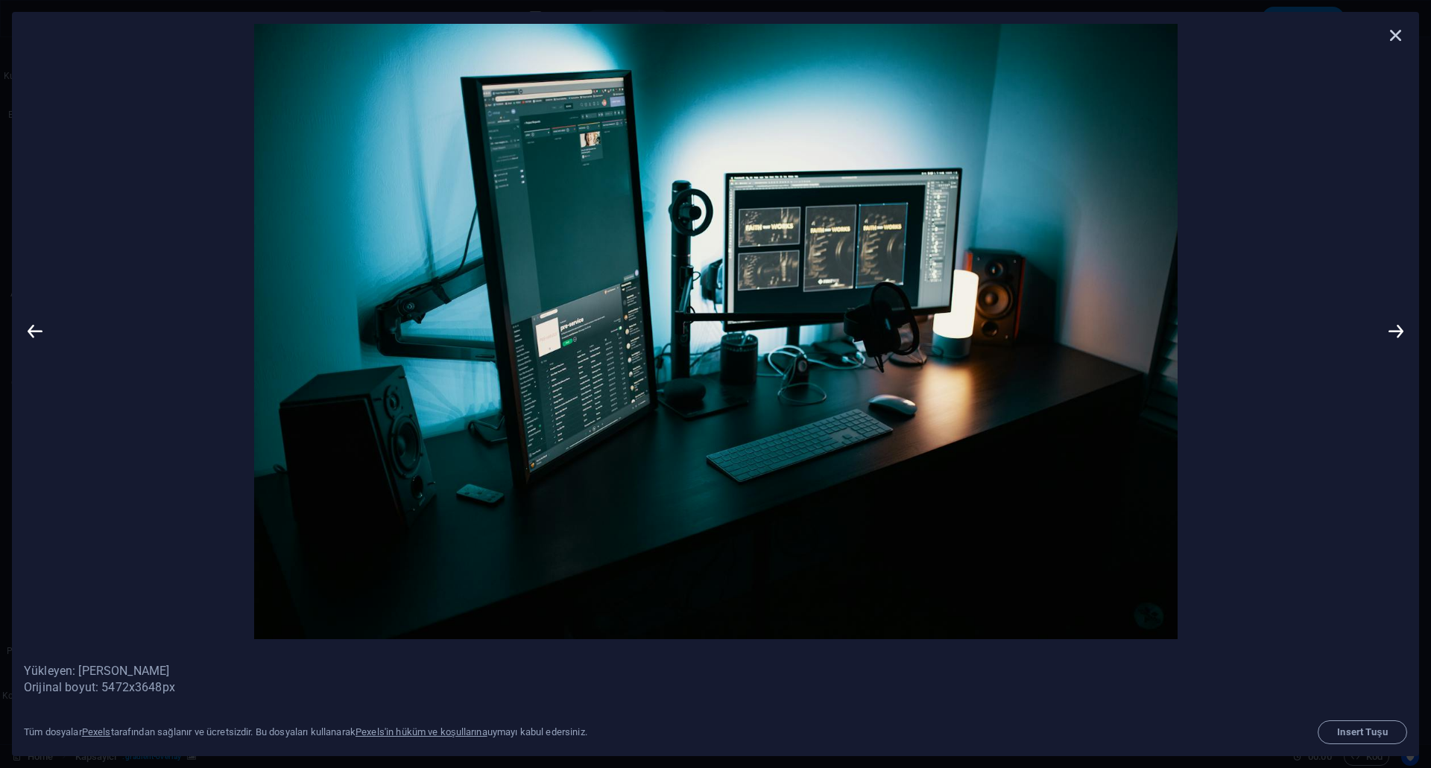
click at [1399, 35] on icon at bounding box center [1396, 35] width 22 height 22
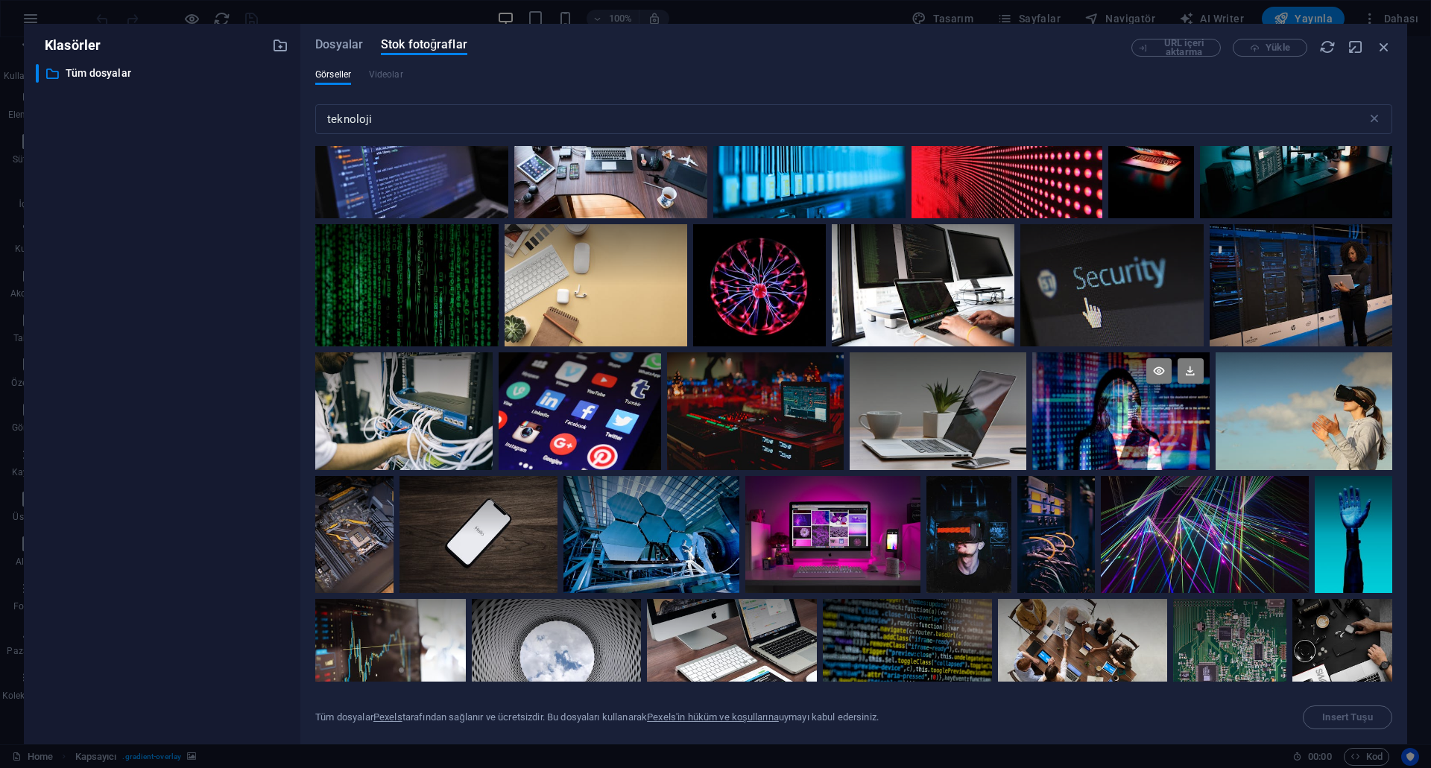
scroll to position [75, 0]
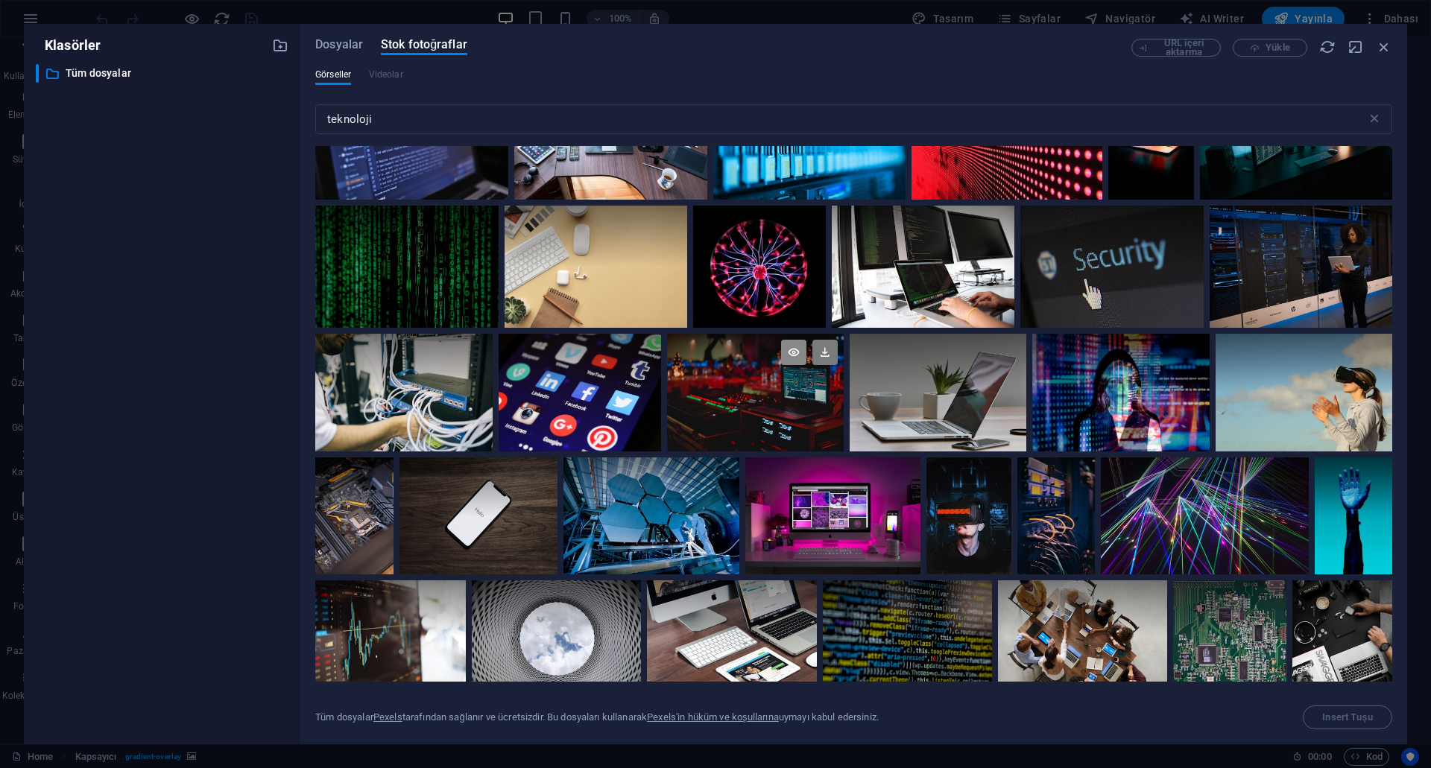
click at [789, 350] on icon at bounding box center [793, 352] width 25 height 25
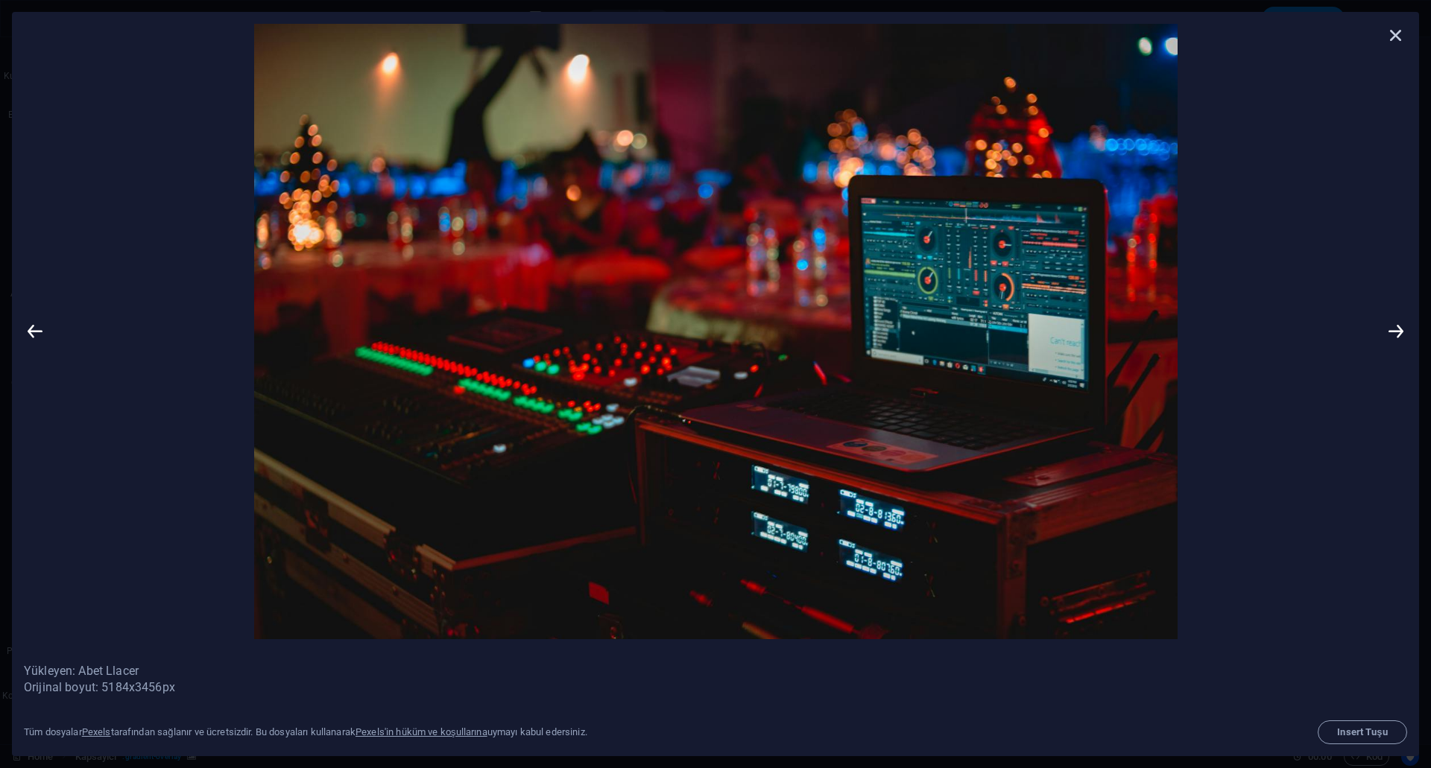
click at [1395, 35] on icon at bounding box center [1396, 35] width 22 height 22
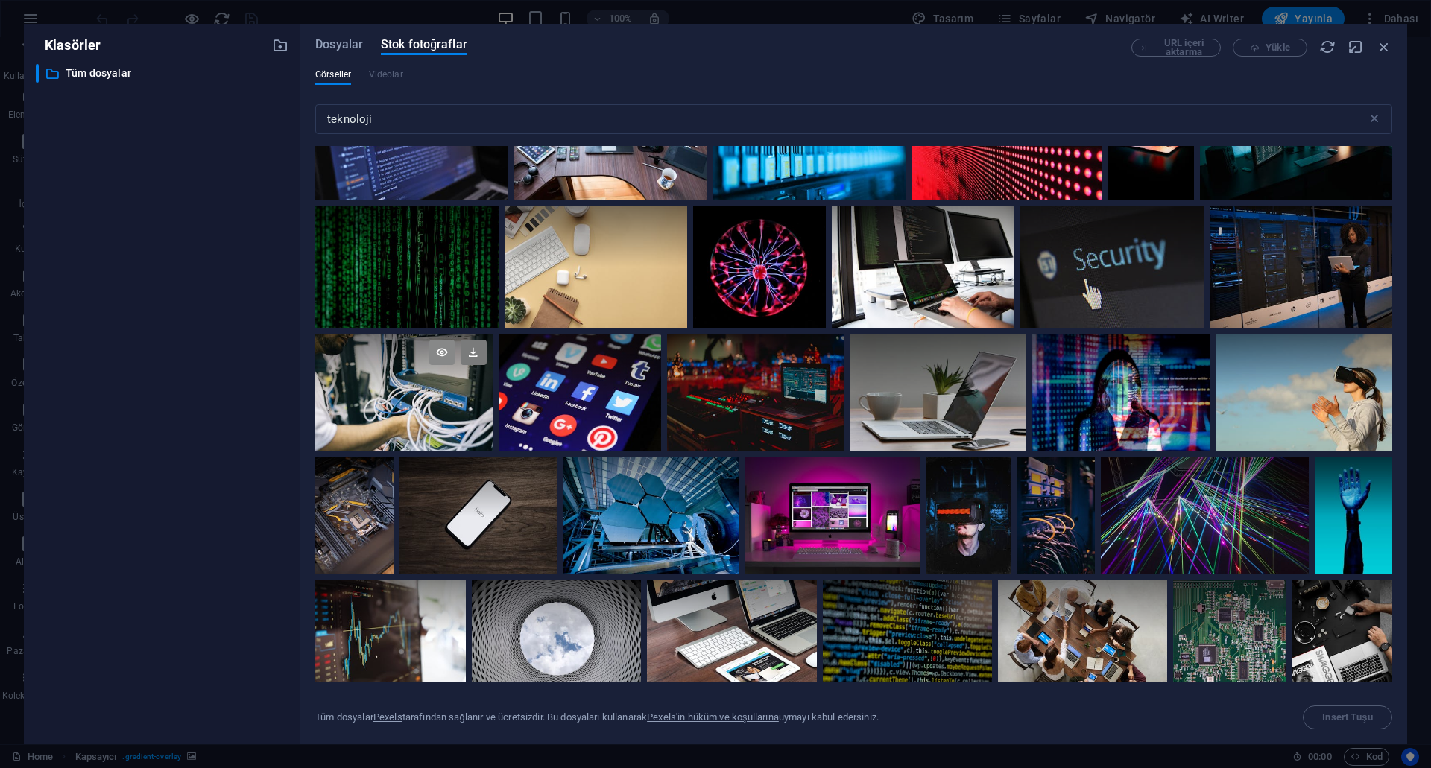
click at [438, 350] on icon at bounding box center [441, 352] width 25 height 25
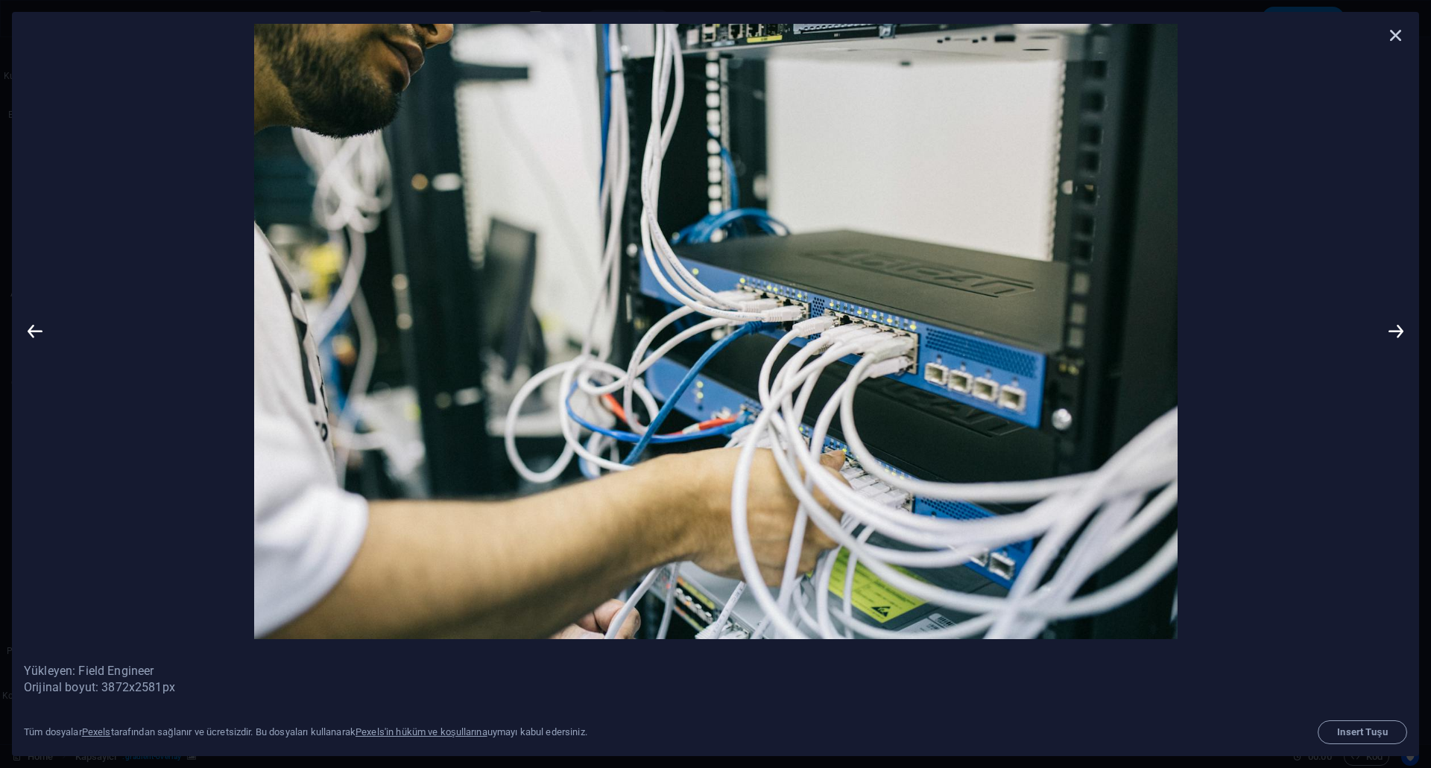
click at [1397, 37] on icon at bounding box center [1396, 35] width 22 height 22
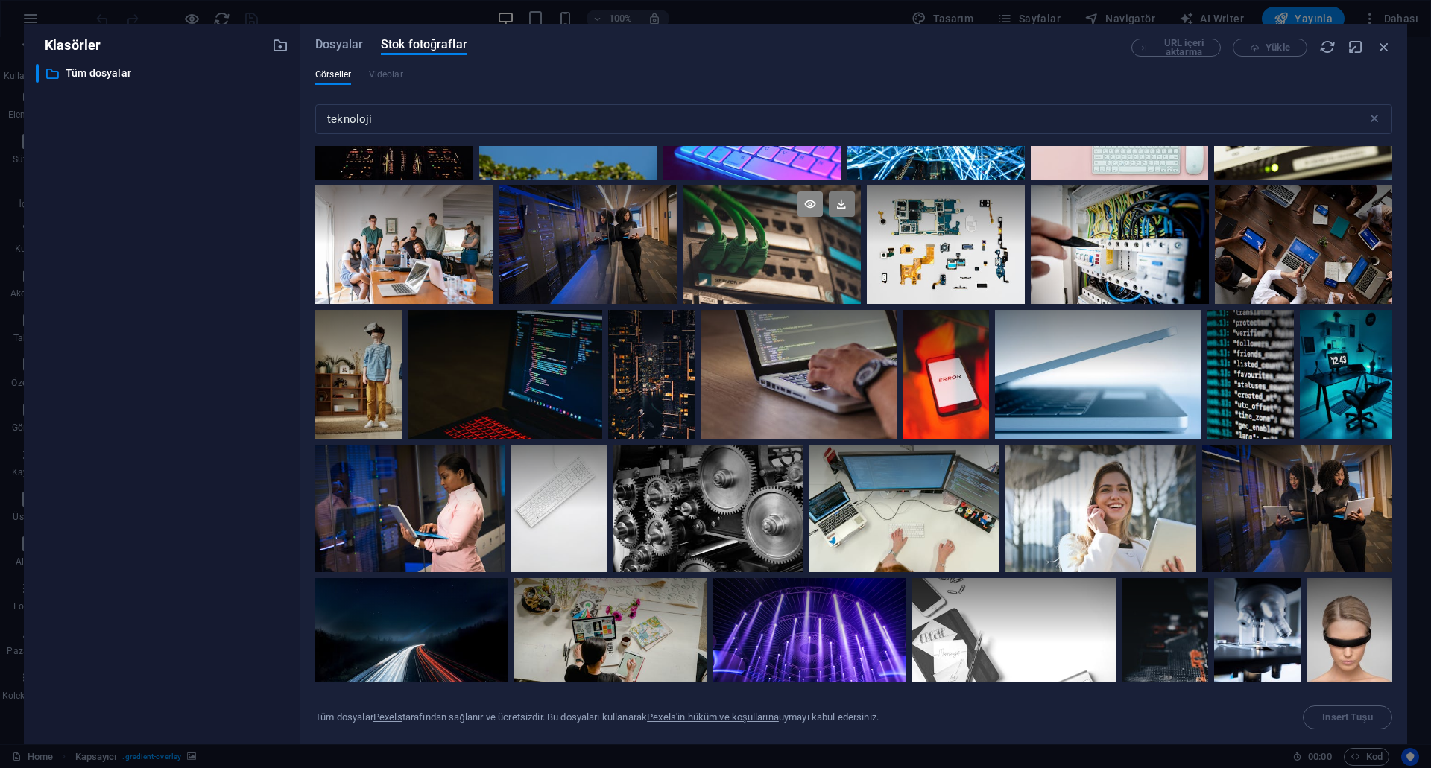
scroll to position [894, 0]
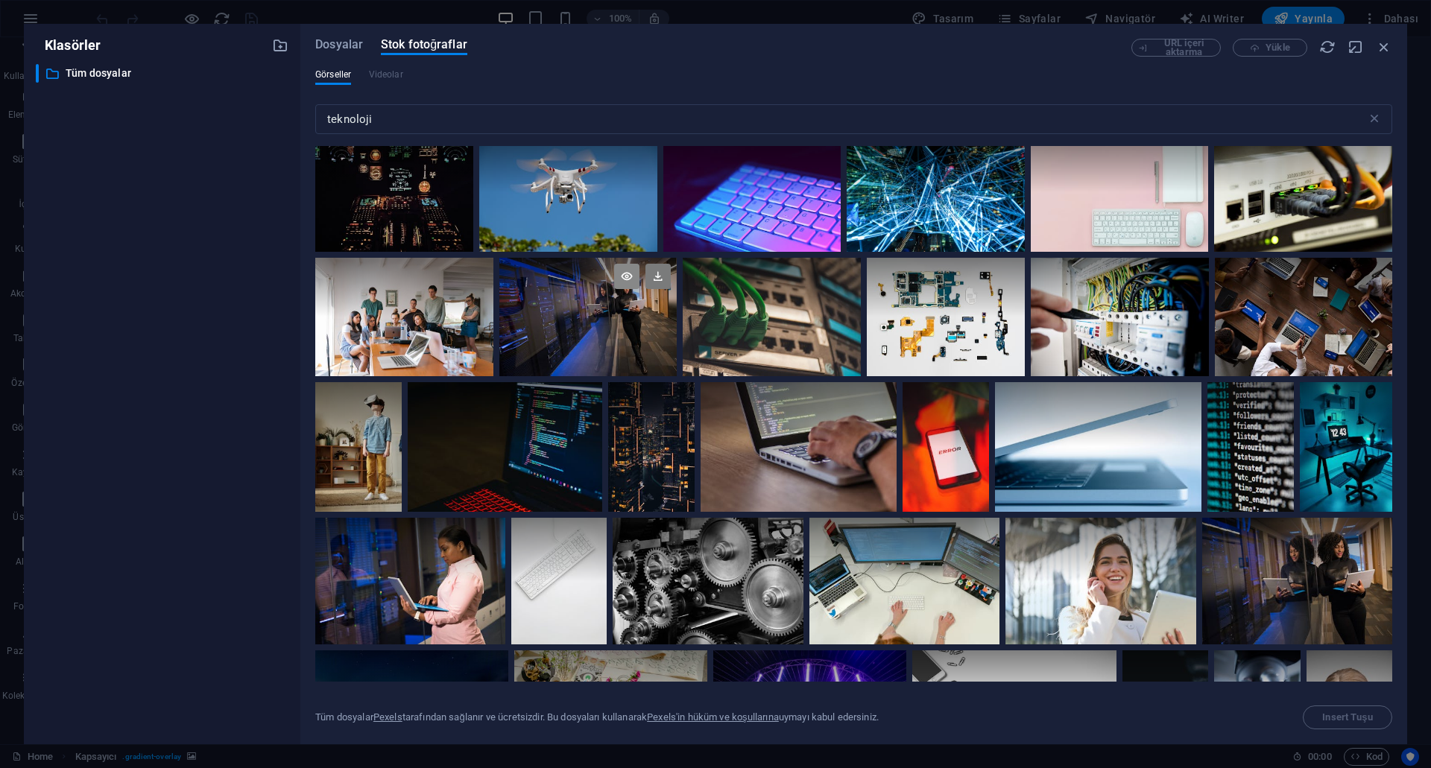
click at [619, 281] on icon at bounding box center [626, 276] width 25 height 25
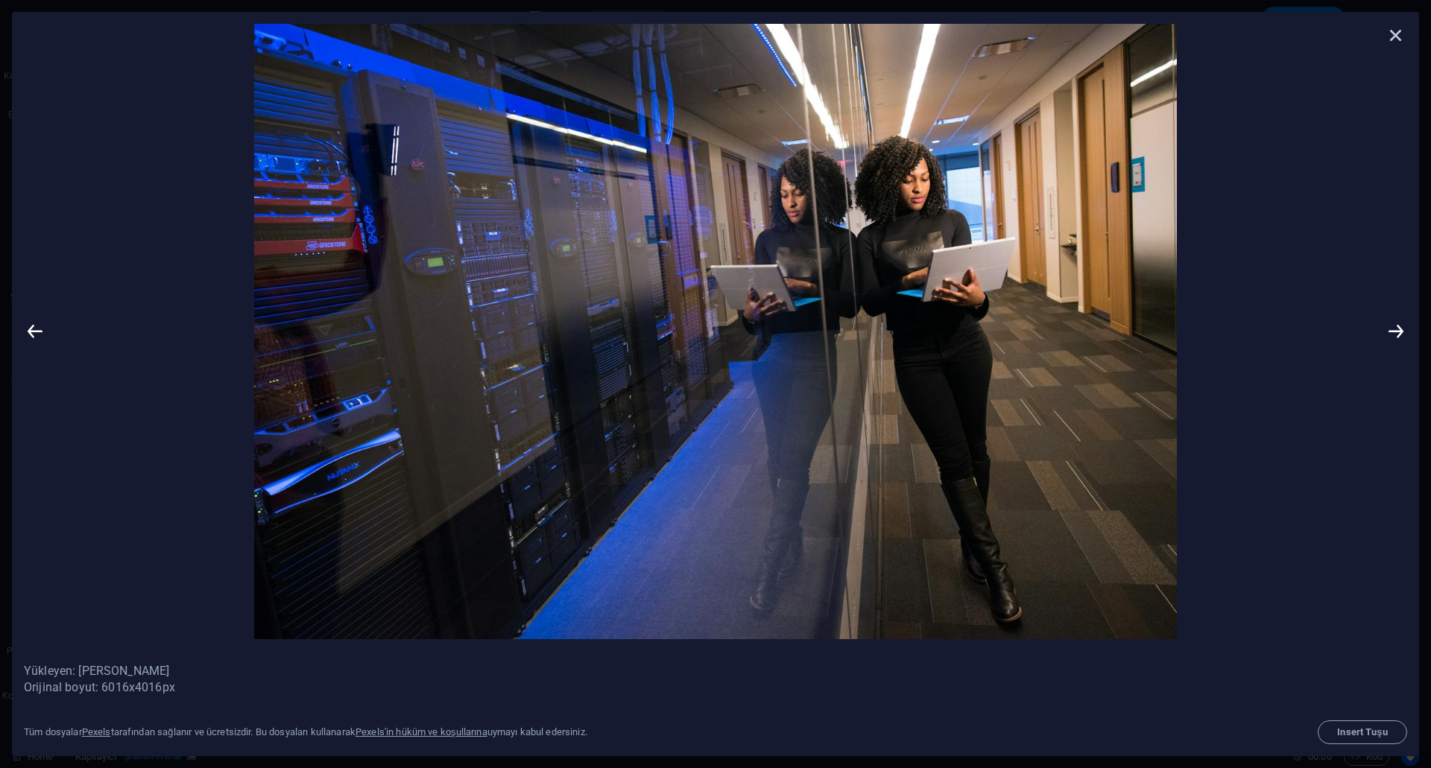
click at [1395, 34] on icon at bounding box center [1396, 35] width 22 height 22
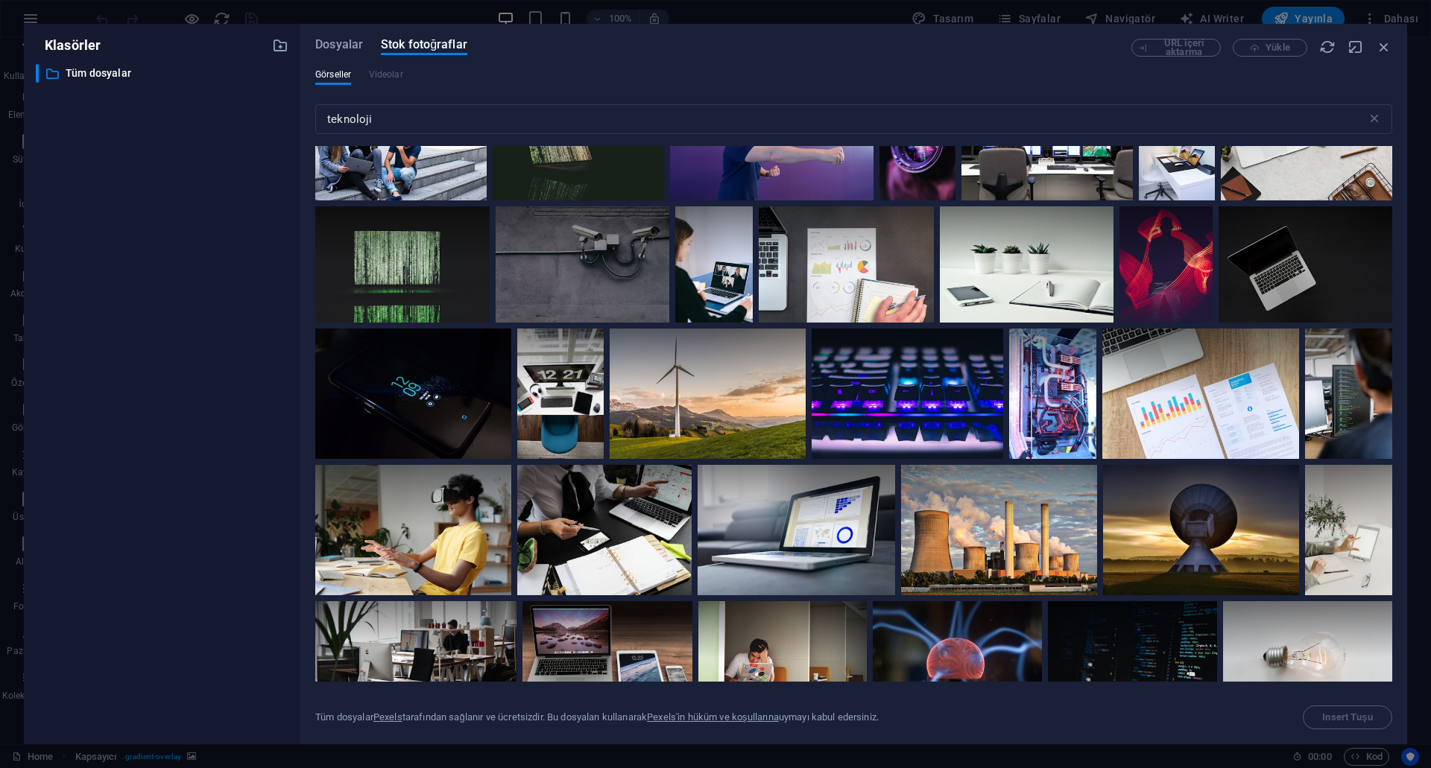
scroll to position [0, 0]
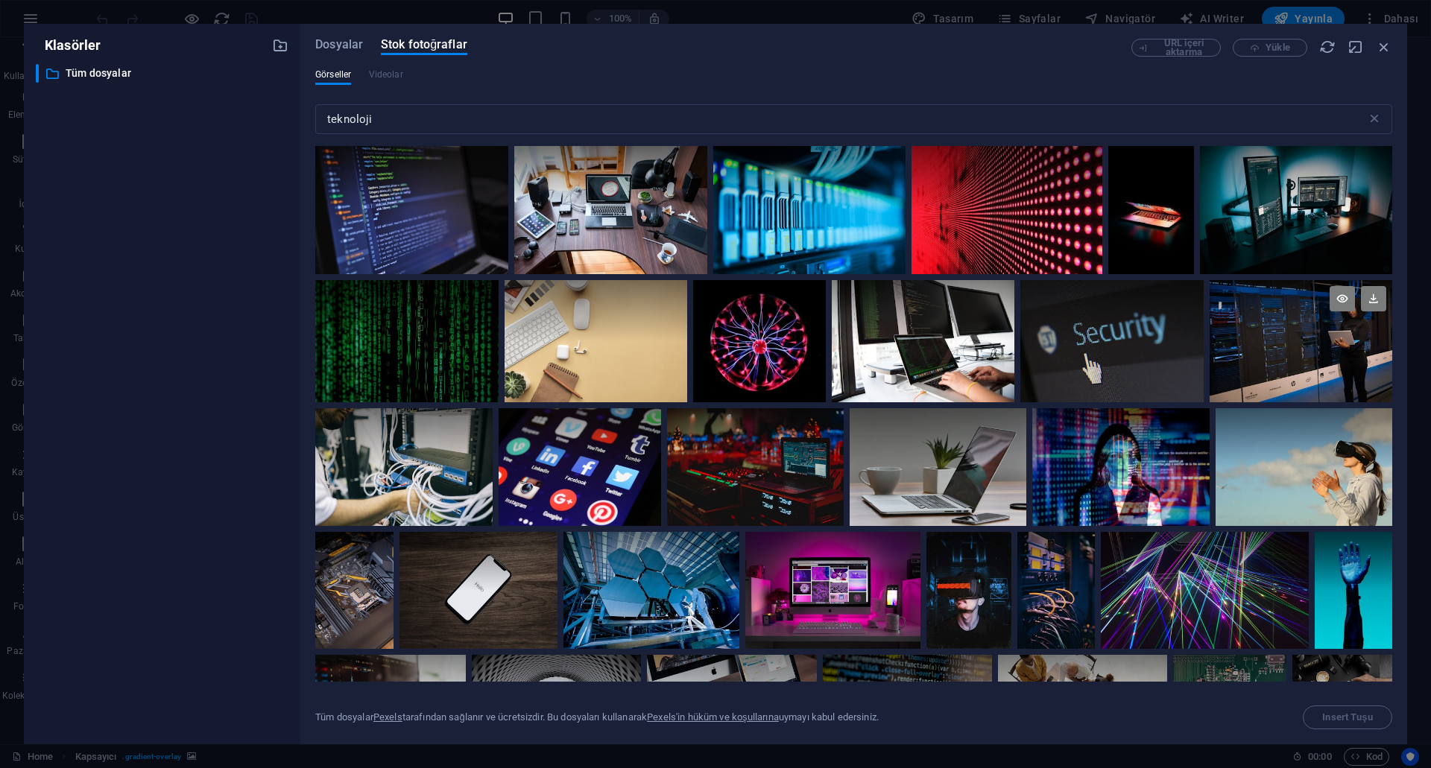
click at [1239, 317] on div at bounding box center [1301, 310] width 183 height 61
click at [1331, 299] on icon at bounding box center [1342, 298] width 25 height 25
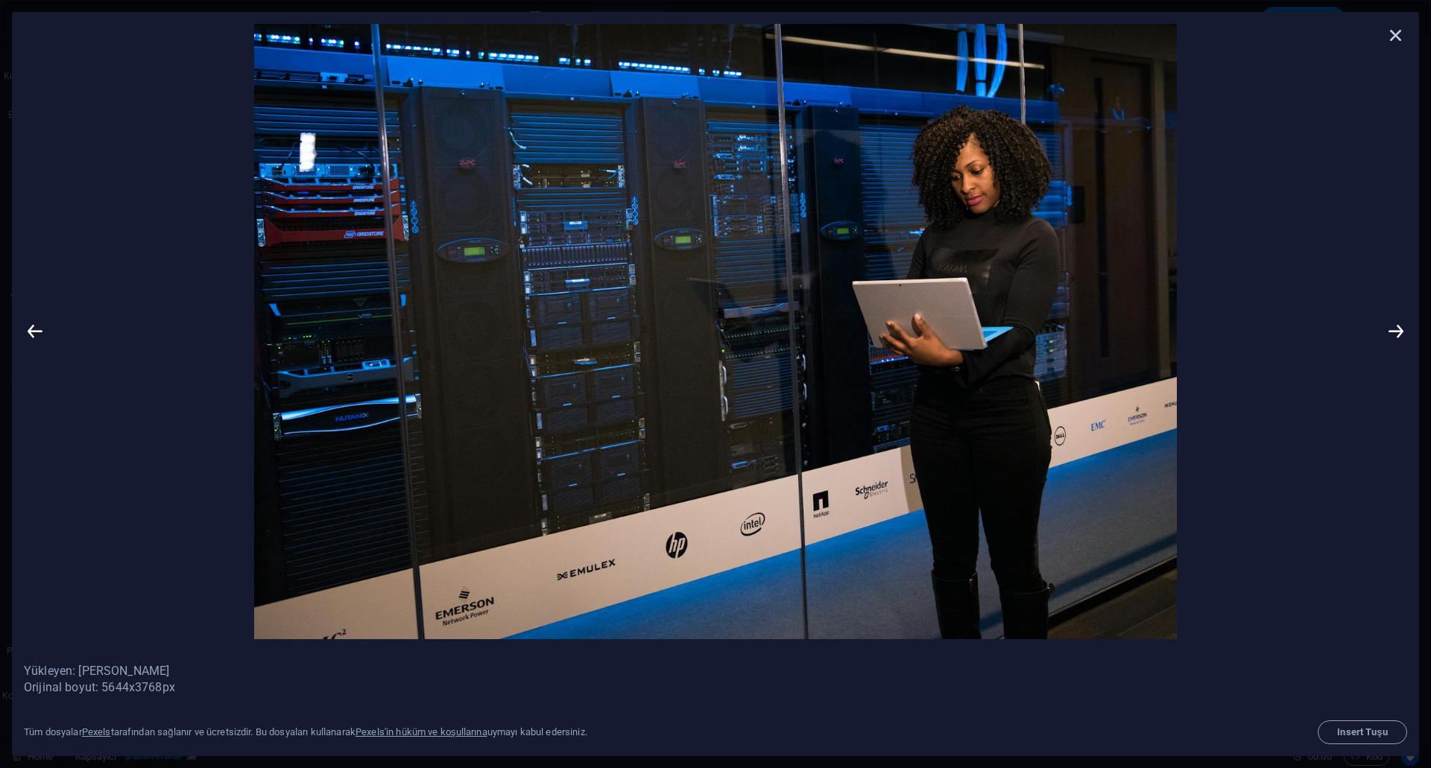
click at [1397, 37] on icon at bounding box center [1396, 35] width 22 height 22
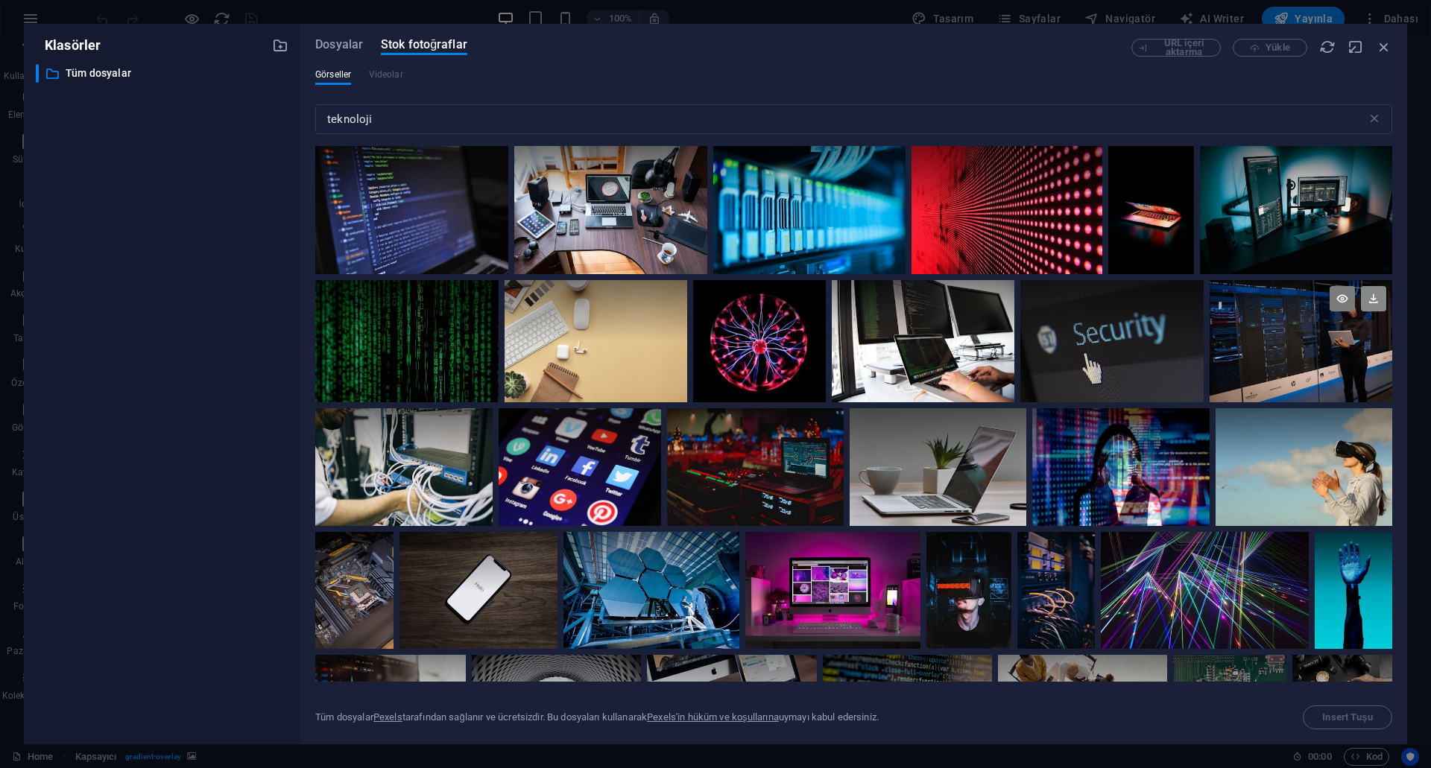
click at [1367, 304] on icon at bounding box center [1373, 298] width 25 height 25
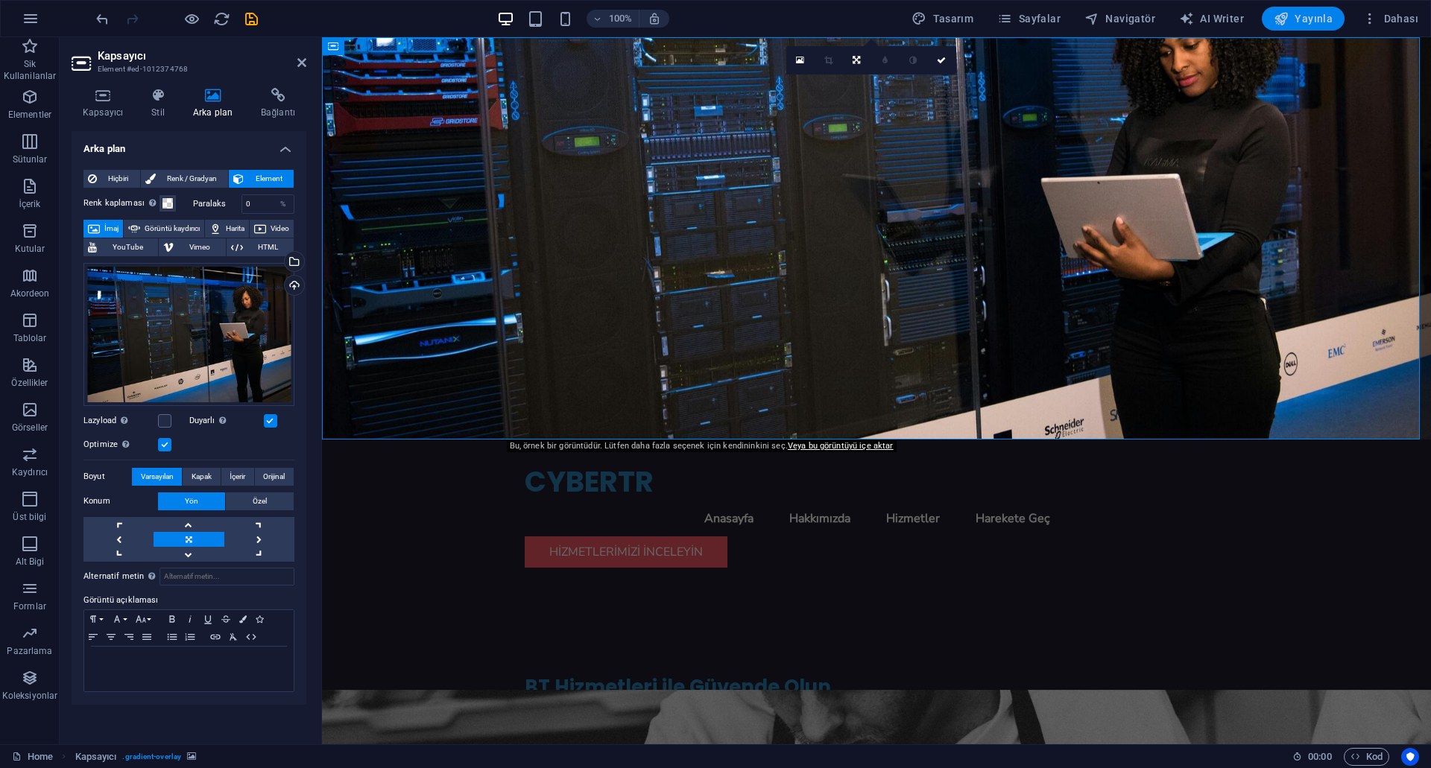
click at [1297, 19] on span "Yayınla" at bounding box center [1303, 18] width 59 height 15
